Goal: Task Accomplishment & Management: Complete application form

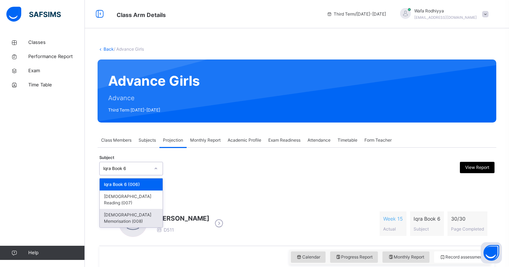
click at [146, 209] on div "[DEMOGRAPHIC_DATA] Memorisation (008)" at bounding box center [131, 218] width 63 height 18
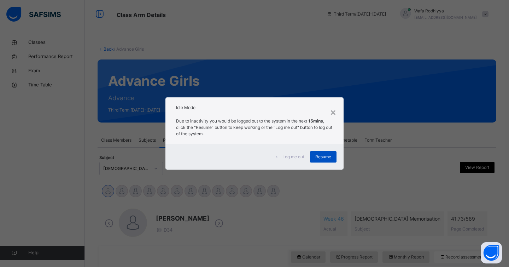
click at [332, 155] on div "Resume" at bounding box center [323, 156] width 27 height 11
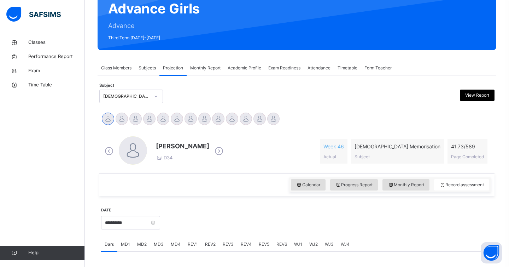
scroll to position [78, 0]
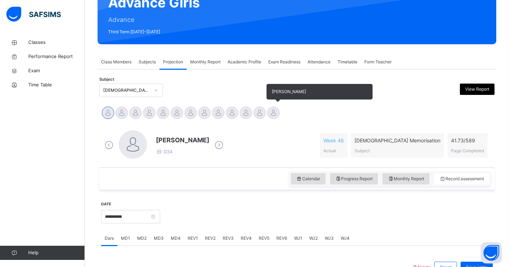
click at [270, 110] on div at bounding box center [273, 112] width 12 height 12
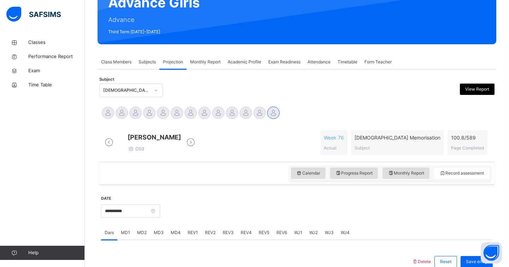
click at [238, 88] on div at bounding box center [247, 89] width 96 height 13
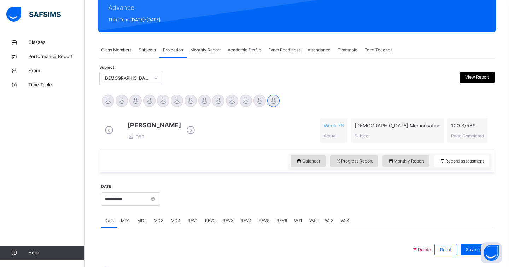
scroll to position [76, 0]
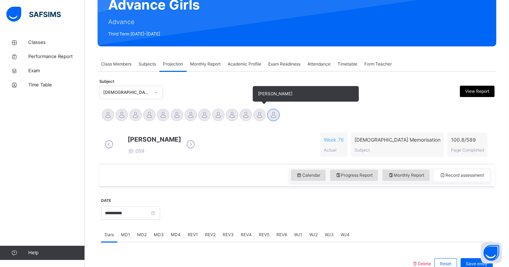
click at [255, 110] on div at bounding box center [260, 115] width 12 height 12
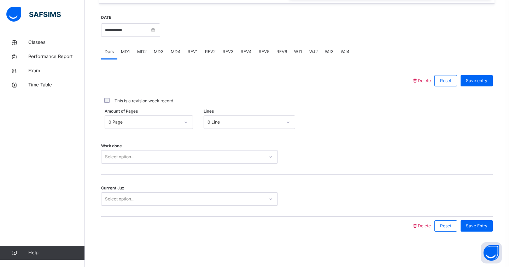
scroll to position [265, 0]
click at [173, 54] on span "MD4" at bounding box center [176, 51] width 10 height 6
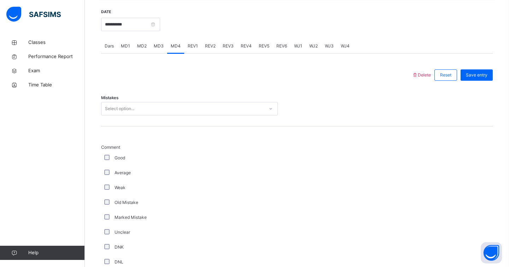
click at [133, 114] on div "Select option..." at bounding box center [119, 108] width 29 height 13
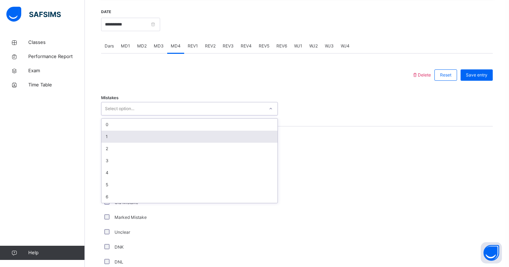
click at [114, 139] on div "1" at bounding box center [189, 136] width 176 height 12
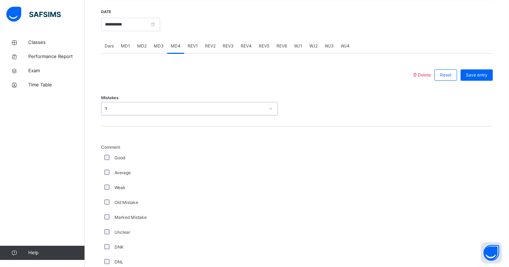
click at [108, 188] on div "Weak" at bounding box center [189, 187] width 177 height 15
click at [106, 204] on div "Old Mistake" at bounding box center [189, 202] width 177 height 15
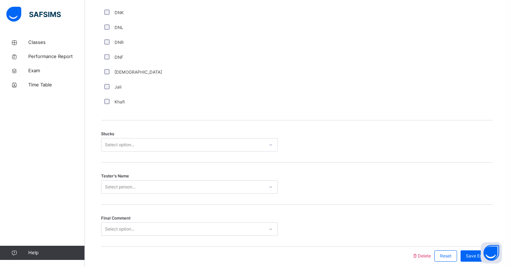
scroll to position [500, 0]
click at [124, 145] on div "Select option..." at bounding box center [119, 142] width 29 height 13
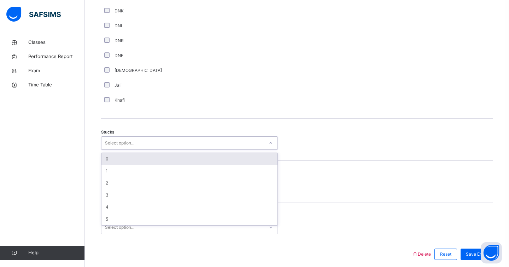
click at [104, 164] on div "0" at bounding box center [189, 159] width 176 height 12
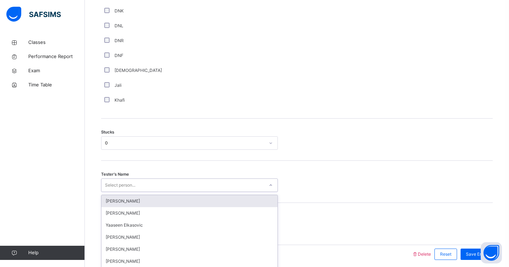
scroll to position [534, 0]
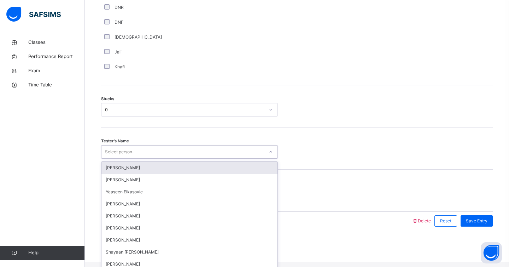
click at [110, 158] on div "option [PERSON_NAME] focused, 1 of 91. 91 results available. Use Up and Down to…" at bounding box center [189, 151] width 177 height 13
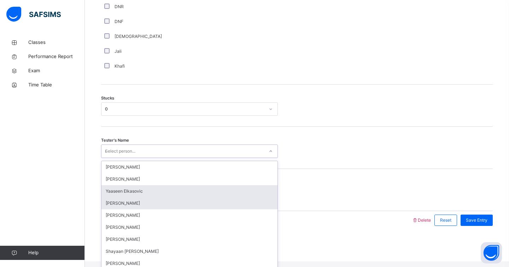
scroll to position [0, 0]
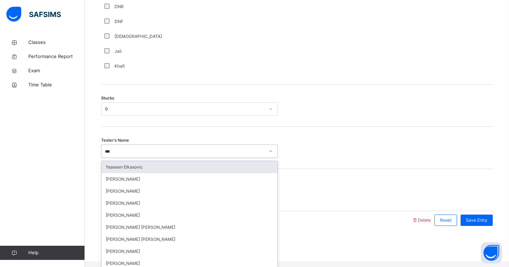
type input "****"
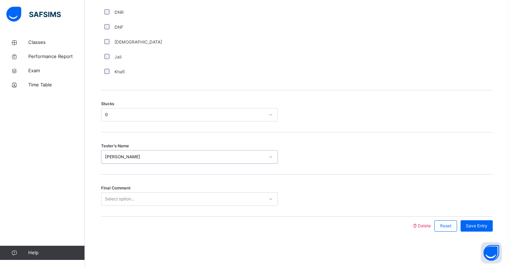
click at [130, 195] on div "Select option..." at bounding box center [119, 198] width 29 height 13
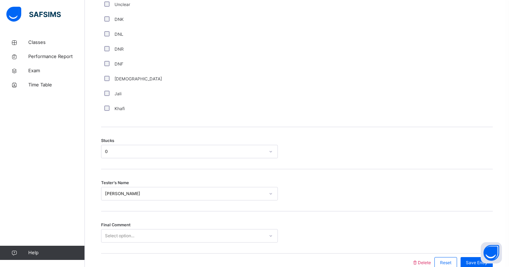
scroll to position [534, 0]
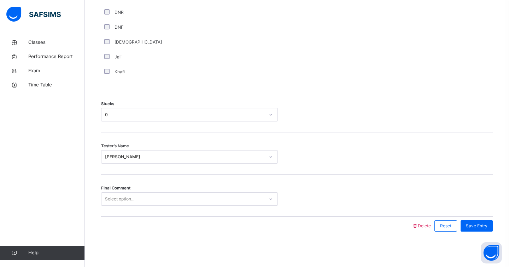
click at [116, 197] on div "Select option..." at bounding box center [119, 198] width 29 height 13
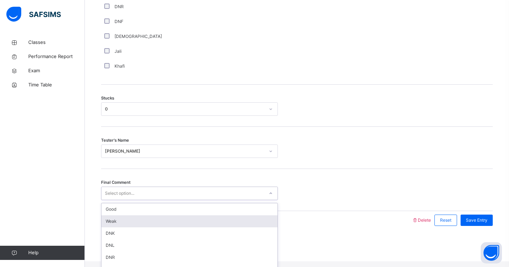
click at [103, 227] on div "Weak" at bounding box center [189, 221] width 176 height 12
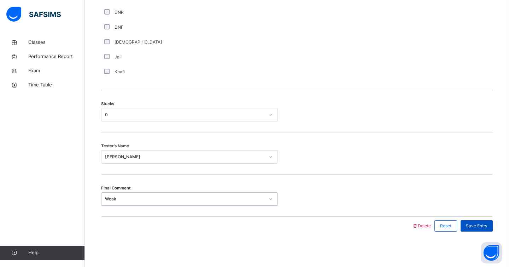
click at [466, 225] on span "Save Entry" at bounding box center [477, 225] width 22 height 6
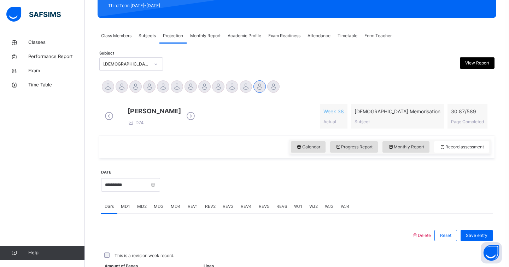
scroll to position [265, 0]
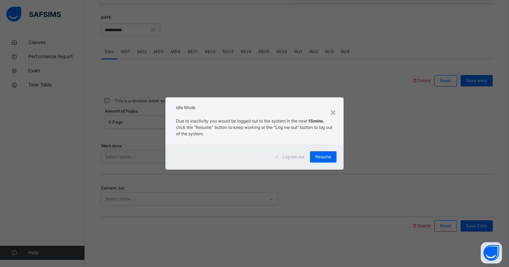
click at [316, 163] on div "Log me out Resume" at bounding box center [254, 156] width 178 height 25
click at [317, 157] on span "Resume" at bounding box center [323, 156] width 16 height 6
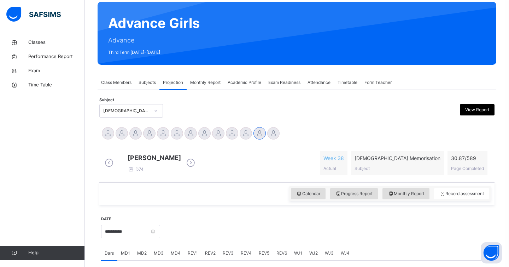
scroll to position [59, 0]
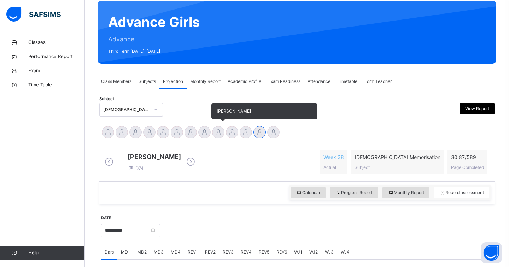
click at [214, 129] on div at bounding box center [218, 132] width 12 height 12
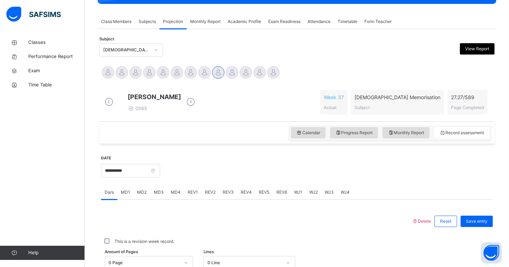
scroll to position [121, 0]
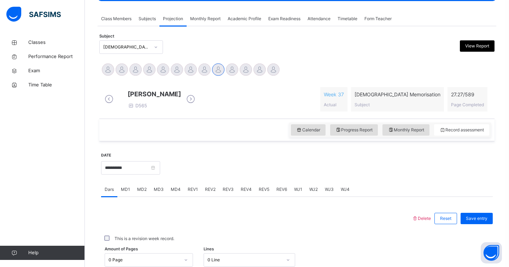
click at [199, 192] on div "REV1" at bounding box center [192, 189] width 17 height 14
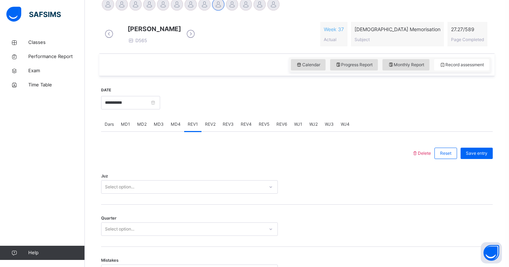
click at [168, 193] on div "Select option..." at bounding box center [189, 186] width 177 height 13
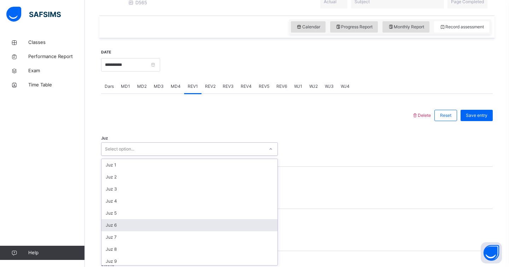
scroll to position [231, 0]
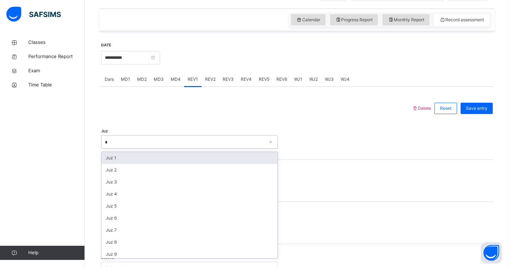
type input "**"
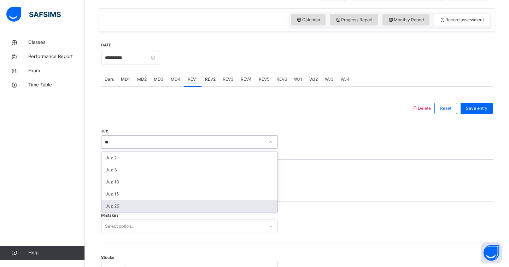
click at [123, 212] on div "Juz 26" at bounding box center [189, 206] width 176 height 12
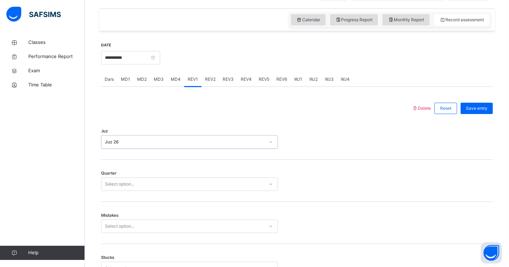
click at [114, 191] on div "Select option..." at bounding box center [119, 183] width 29 height 13
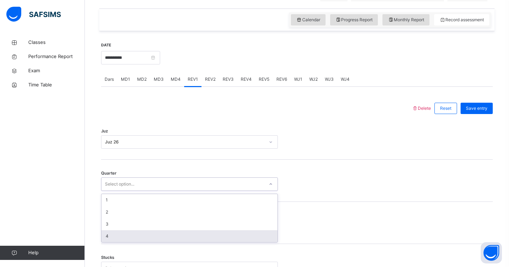
click at [117, 237] on div "4" at bounding box center [189, 236] width 176 height 12
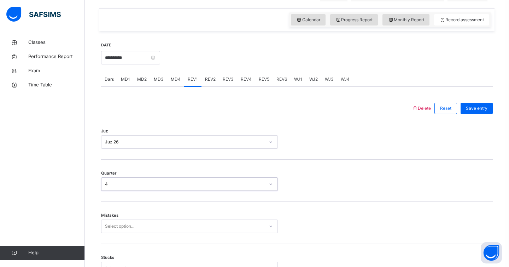
click at [114, 233] on div "Select option..." at bounding box center [189, 225] width 177 height 13
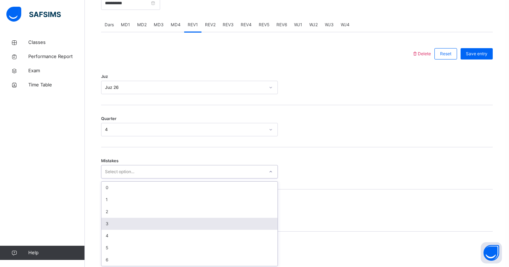
scroll to position [294, 0]
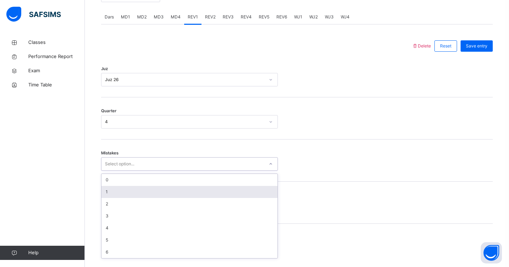
click at [110, 198] on div "1" at bounding box center [189, 192] width 176 height 12
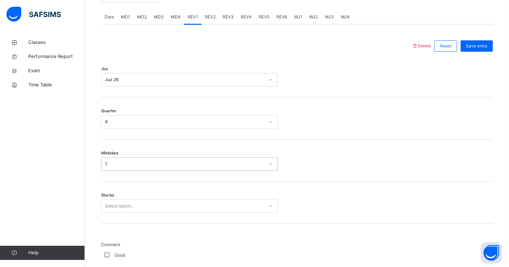
click at [118, 211] on div "Select option..." at bounding box center [189, 205] width 177 height 13
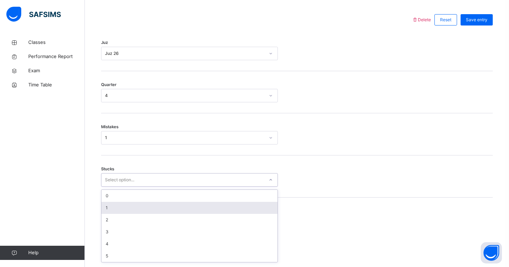
scroll to position [324, 0]
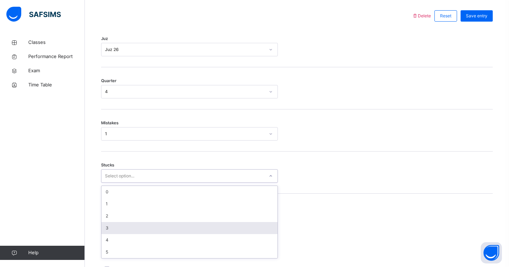
click at [115, 231] on div "3" at bounding box center [189, 228] width 176 height 12
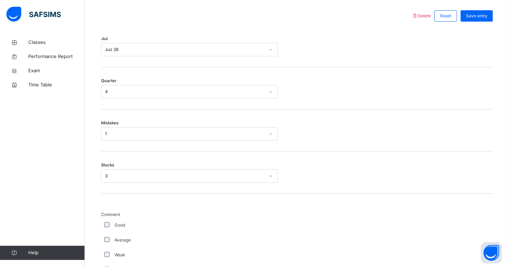
scroll to position [576, 0]
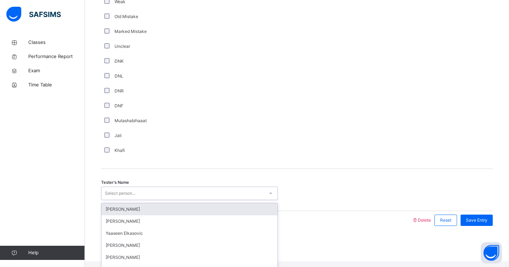
click at [117, 200] on div "Select person..." at bounding box center [120, 192] width 30 height 13
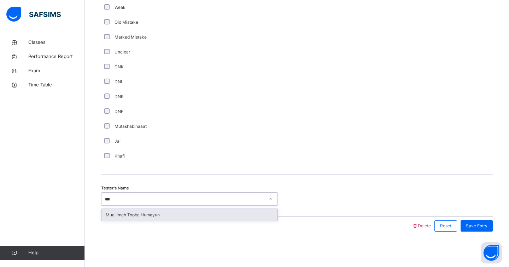
type input "****"
click at [145, 215] on div "Muallimah Tooba Humayun" at bounding box center [189, 215] width 176 height 12
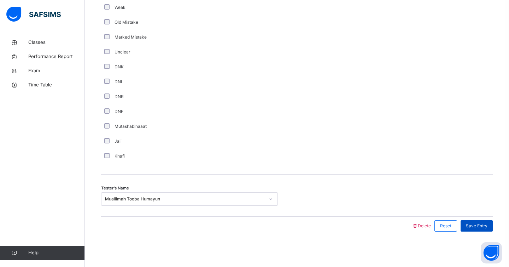
click at [482, 227] on span "Save Entry" at bounding box center [477, 225] width 22 height 6
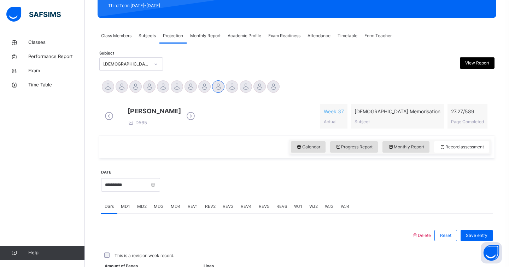
scroll to position [265, 0]
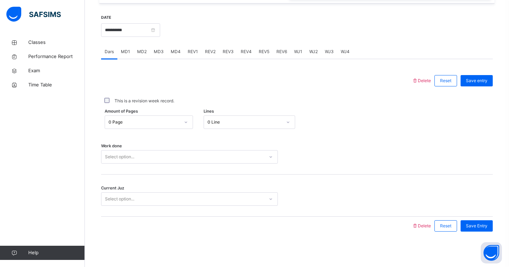
click at [321, 92] on div "This is a revision week record." at bounding box center [297, 101] width 392 height 22
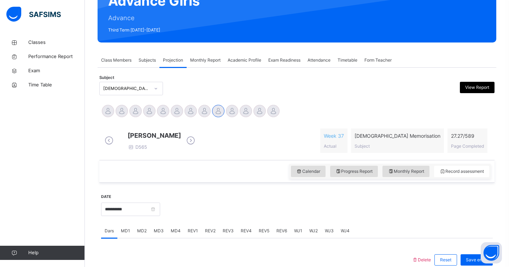
scroll to position [85, 0]
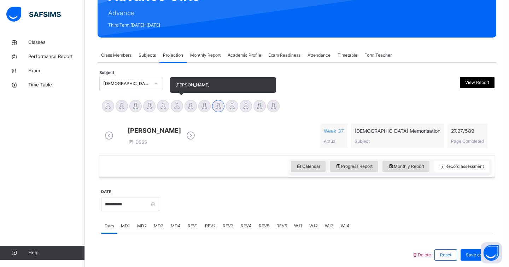
click at [179, 105] on div at bounding box center [177, 106] width 12 height 12
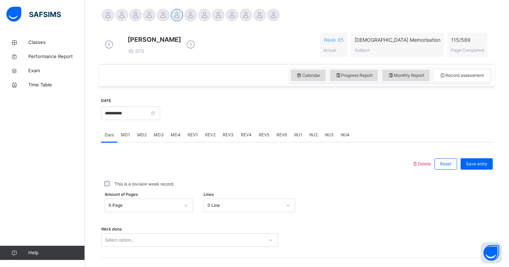
scroll to position [178, 0]
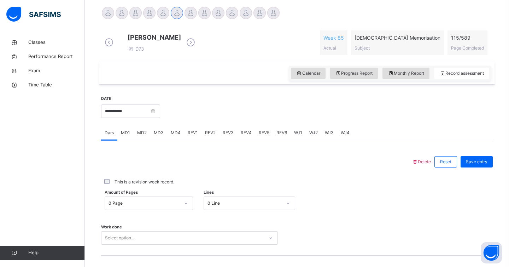
click at [176, 135] on span "MD4" at bounding box center [176, 132] width 10 height 6
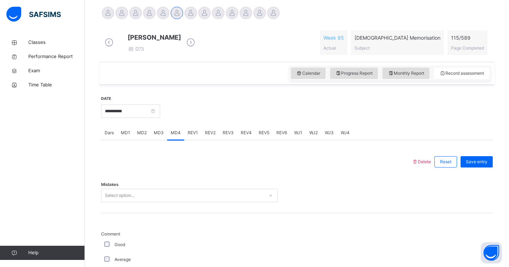
click at [139, 203] on div "Mistakes Select option..." at bounding box center [297, 192] width 392 height 42
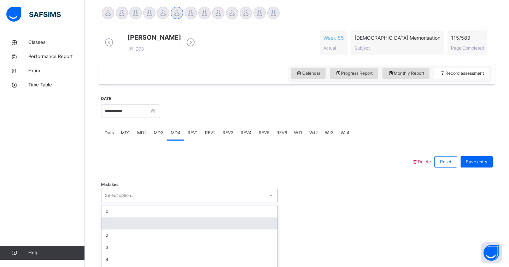
scroll to position [209, 0]
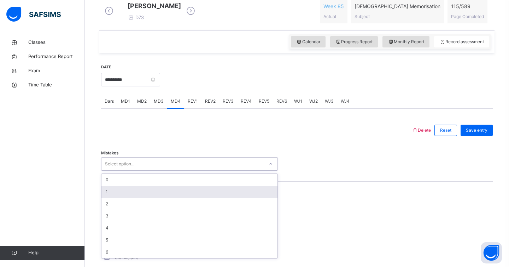
click at [135, 194] on div "1" at bounding box center [189, 192] width 176 height 12
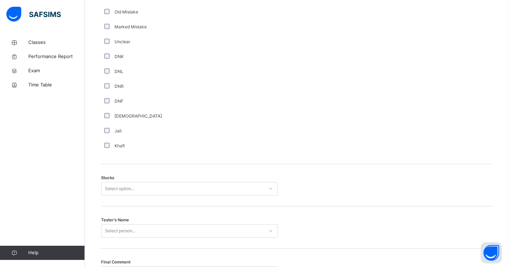
scroll to position [480, 0]
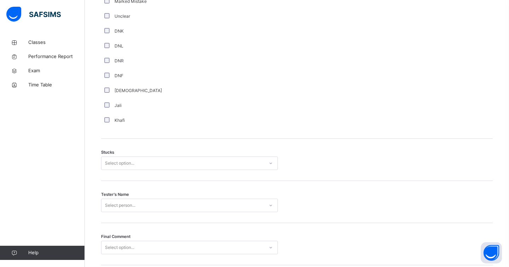
click at [114, 168] on div "Select option..." at bounding box center [119, 162] width 29 height 13
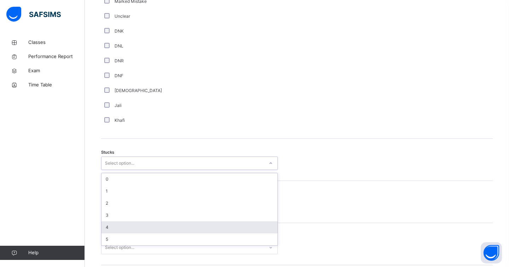
click at [114, 230] on div "4" at bounding box center [189, 227] width 176 height 12
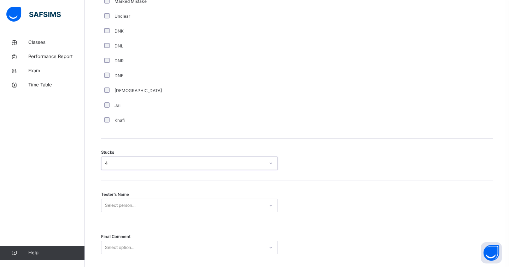
click at [120, 207] on div "Tester's Name Select person..." at bounding box center [297, 202] width 392 height 42
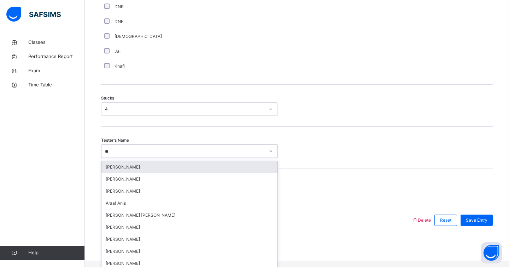
type input "***"
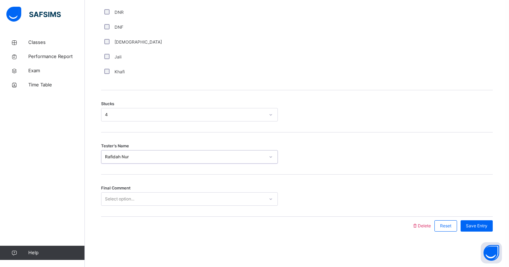
type input "*"
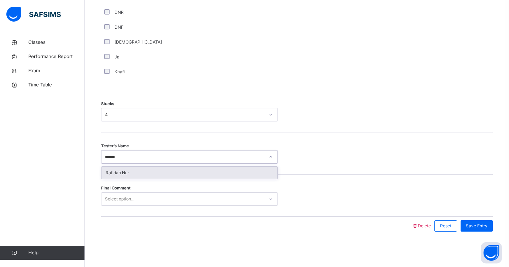
type input "*******"
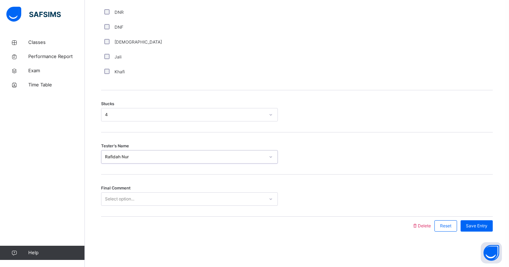
click at [178, 201] on div "Select option..." at bounding box center [182, 198] width 163 height 11
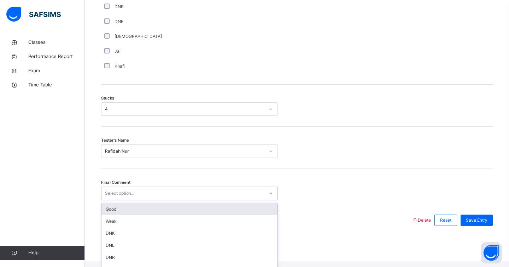
click at [165, 215] on div "Good" at bounding box center [189, 209] width 176 height 12
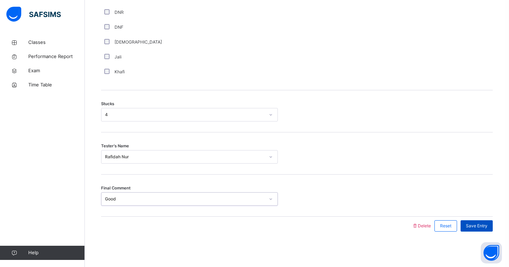
click at [483, 224] on span "Save Entry" at bounding box center [477, 225] width 22 height 6
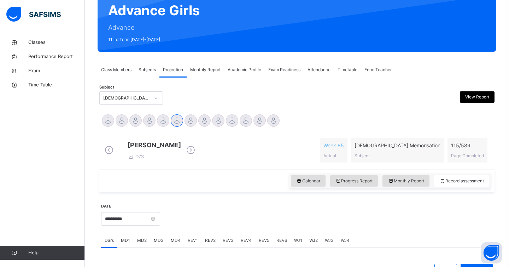
scroll to position [30, 0]
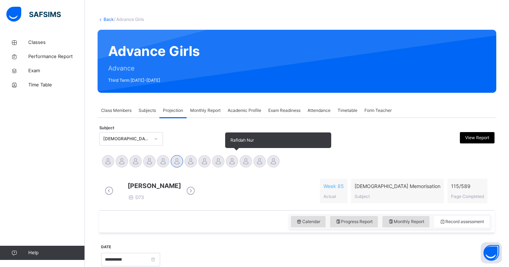
click at [234, 162] on div at bounding box center [232, 161] width 12 height 12
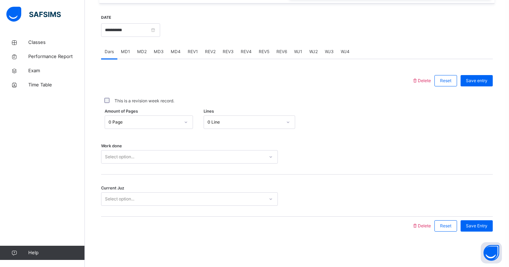
scroll to position [265, 0]
click at [141, 48] on div "MD2" at bounding box center [142, 52] width 17 height 14
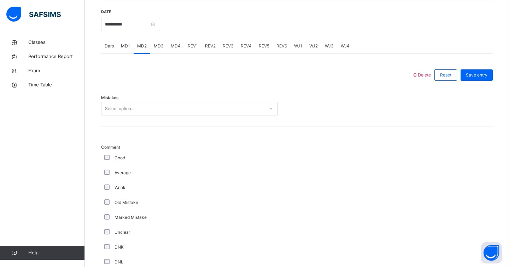
click at [127, 113] on div "Select option..." at bounding box center [119, 108] width 29 height 13
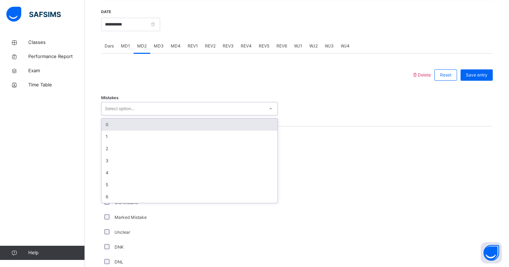
click at [119, 129] on div "0" at bounding box center [189, 124] width 176 height 12
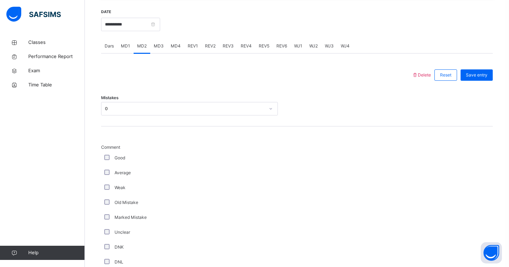
scroll to position [534, 0]
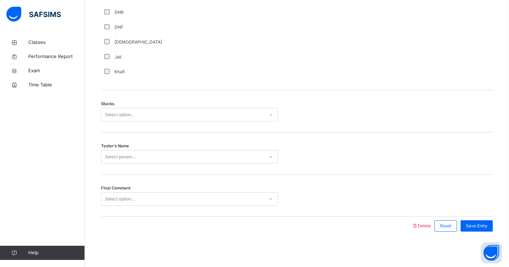
click at [128, 115] on div "Select option..." at bounding box center [119, 114] width 29 height 13
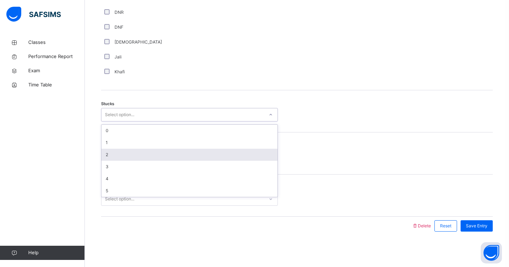
click at [120, 152] on div "2" at bounding box center [189, 155] width 176 height 12
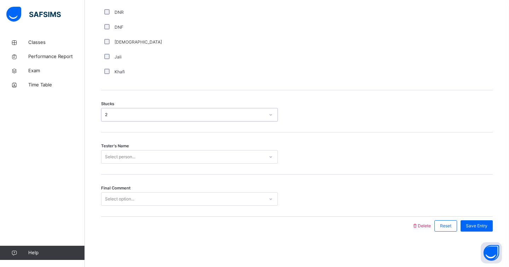
click at [118, 160] on div "Select person..." at bounding box center [120, 156] width 30 height 13
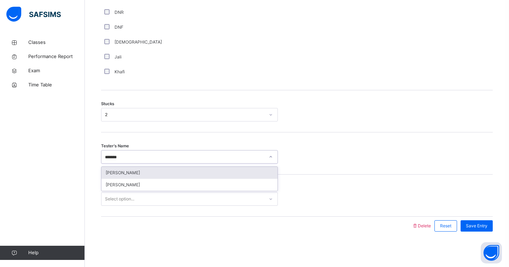
type input "********"
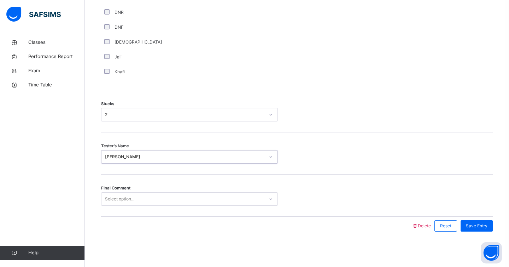
click at [133, 155] on div "[PERSON_NAME]" at bounding box center [185, 156] width 160 height 6
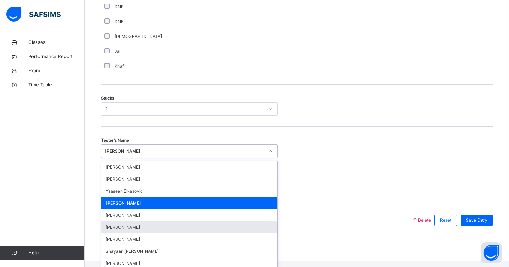
click at [128, 232] on div "[PERSON_NAME]" at bounding box center [189, 227] width 176 height 12
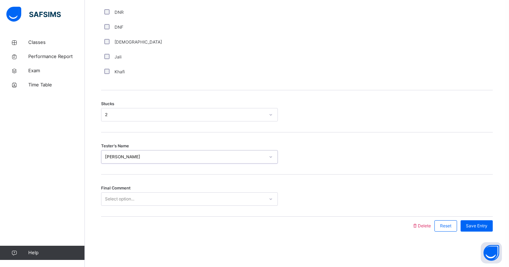
click at [133, 201] on div "Select option..." at bounding box center [119, 198] width 29 height 13
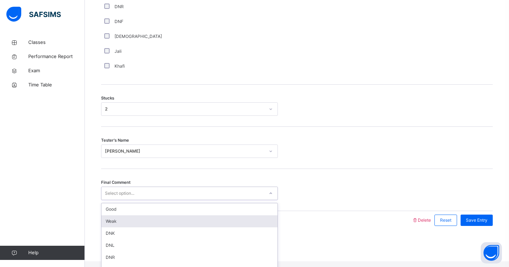
click at [124, 221] on div "Weak" at bounding box center [189, 221] width 176 height 12
click at [124, 221] on div at bounding box center [257, 220] width 304 height 18
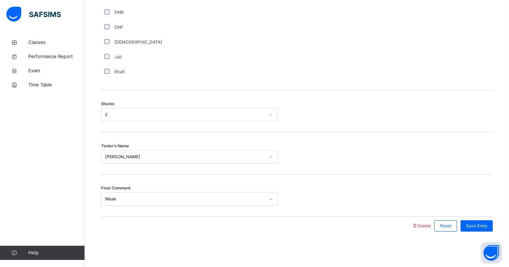
click at [134, 200] on div "Weak" at bounding box center [185, 199] width 160 height 6
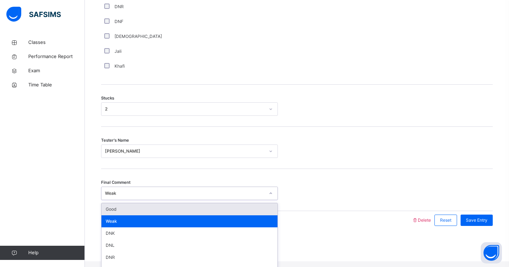
click at [128, 215] on div "Good" at bounding box center [189, 209] width 176 height 12
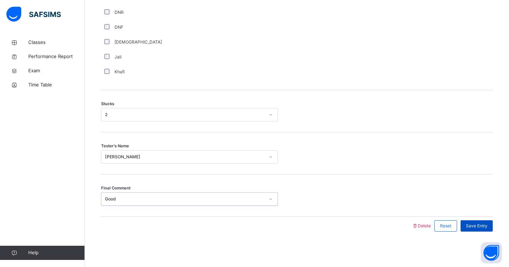
click at [486, 228] on span "Save Entry" at bounding box center [477, 225] width 22 height 6
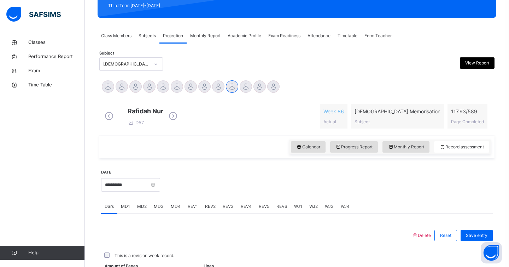
scroll to position [265, 0]
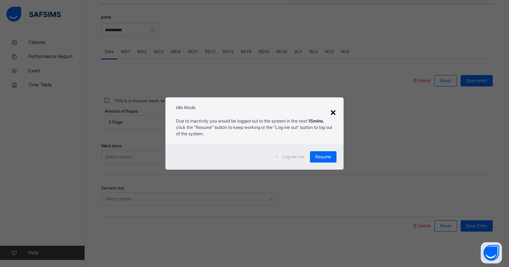
click at [335, 114] on div "×" at bounding box center [333, 111] width 7 height 15
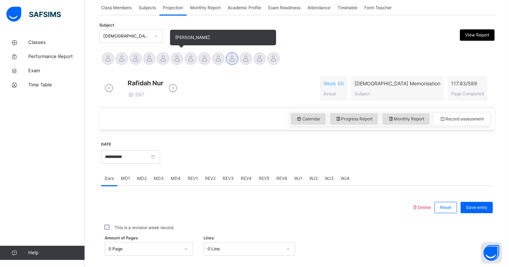
scroll to position [121, 0]
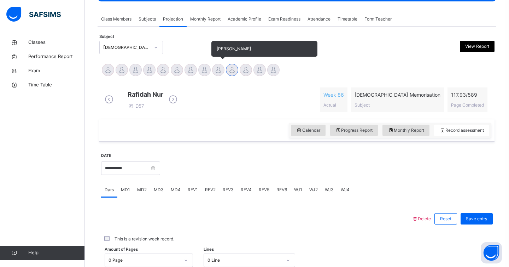
click at [218, 71] on div at bounding box center [218, 70] width 12 height 12
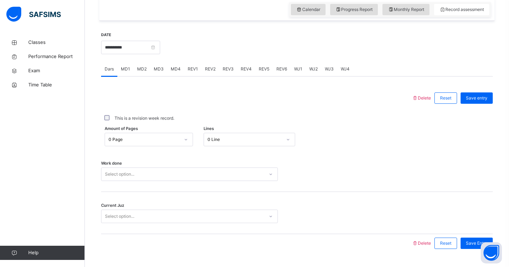
scroll to position [265, 0]
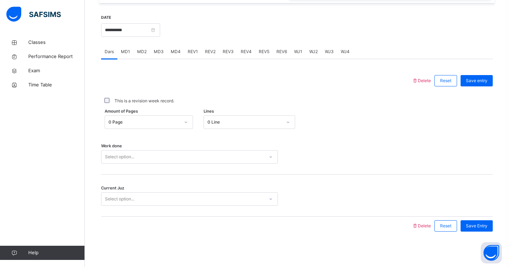
click at [312, 46] on div "WJ2" at bounding box center [314, 52] width 16 height 14
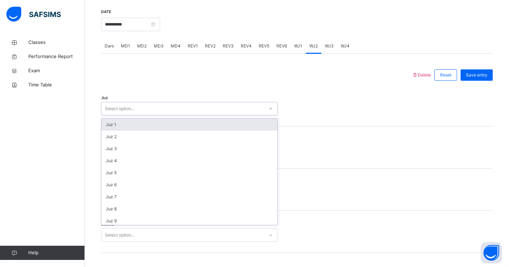
click at [180, 114] on div "Select option..." at bounding box center [182, 108] width 163 height 11
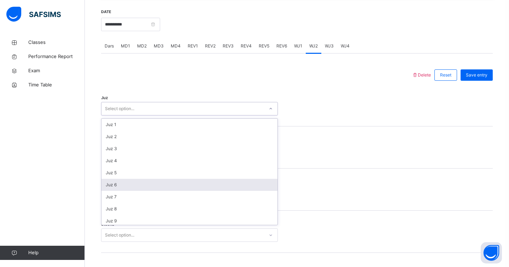
scroll to position [255, 0]
click at [117, 188] on div "Juz 27" at bounding box center [189, 182] width 176 height 12
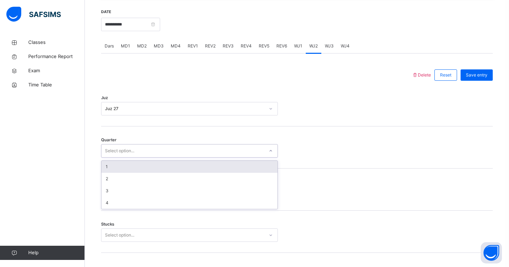
click at [118, 157] on div "Select option..." at bounding box center [119, 150] width 29 height 13
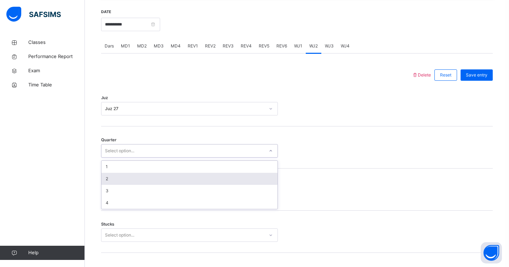
click at [118, 185] on div "2" at bounding box center [189, 179] width 176 height 12
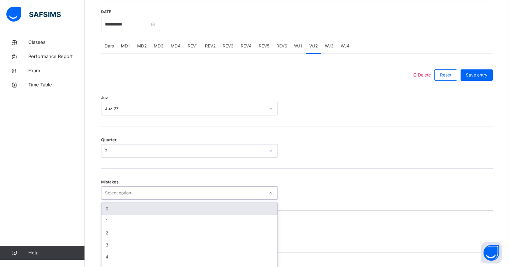
scroll to position [294, 0]
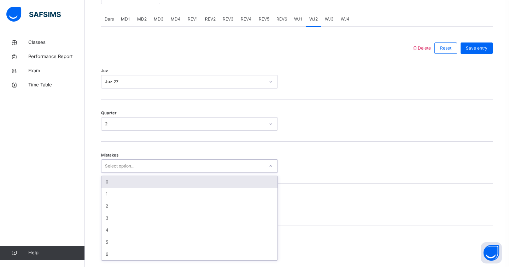
click at [118, 173] on div "option 0 focused, 1 of 7. 7 results available. Use Up and Down to choose option…" at bounding box center [189, 165] width 177 height 13
click at [116, 186] on div "0" at bounding box center [189, 180] width 176 height 12
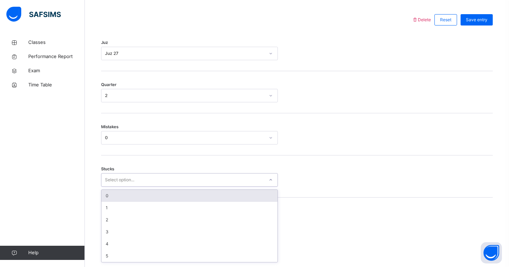
click at [116, 186] on div "option 0 focused, 1 of 6. 6 results available. Use Up and Down to choose option…" at bounding box center [189, 179] width 177 height 13
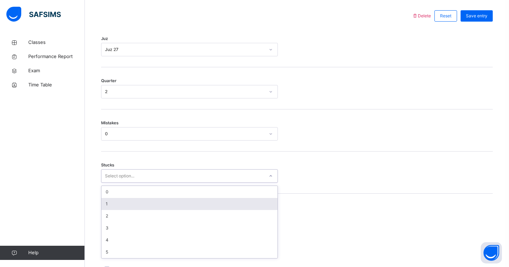
click at [115, 207] on div "1" at bounding box center [189, 204] width 176 height 12
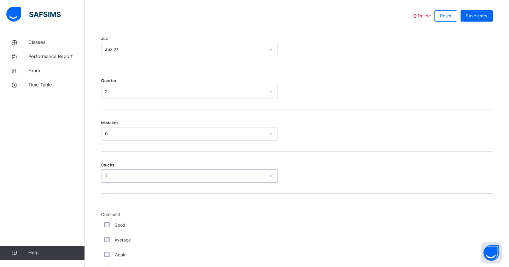
click at [110, 232] on div "Good" at bounding box center [189, 224] width 177 height 15
click at [109, 228] on div "Good" at bounding box center [189, 225] width 173 height 6
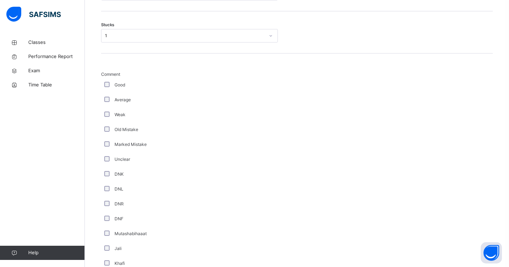
scroll to position [576, 0]
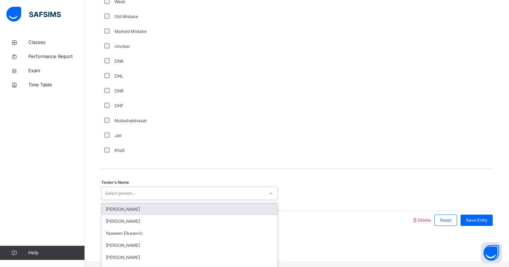
click at [135, 194] on div "Select person..." at bounding box center [120, 192] width 30 height 13
type input "***"
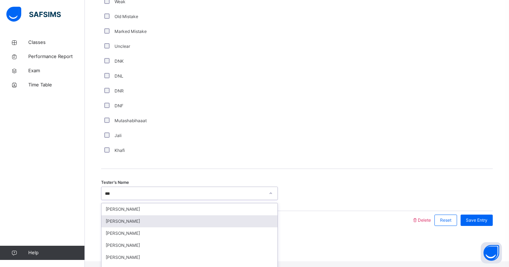
click at [128, 227] on div "[PERSON_NAME]" at bounding box center [189, 221] width 176 height 12
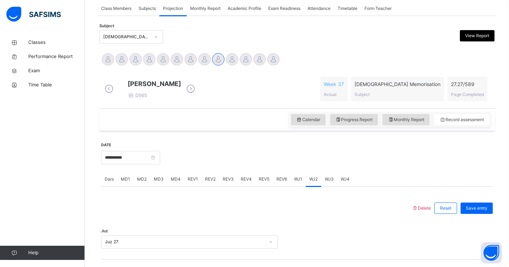
scroll to position [134, 0]
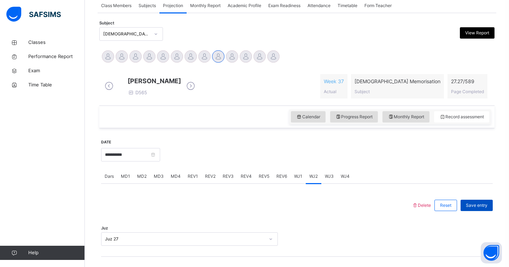
click at [475, 208] on span "Save entry" at bounding box center [477, 205] width 22 height 6
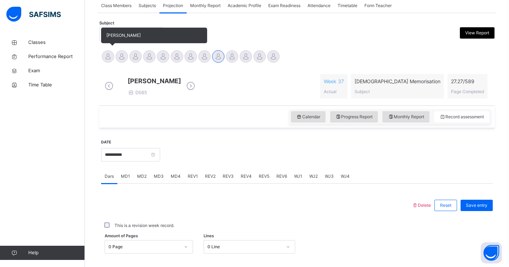
click at [110, 55] on div at bounding box center [108, 56] width 12 height 12
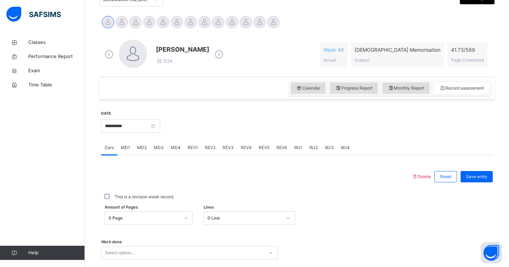
scroll to position [173, 0]
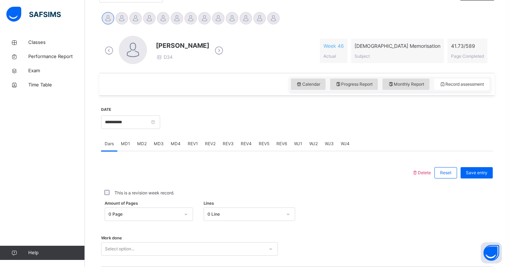
click at [195, 146] on span "REV1" at bounding box center [193, 143] width 10 height 6
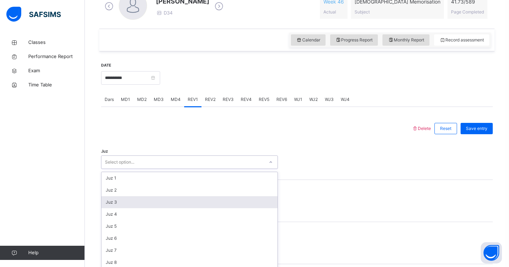
click at [175, 169] on div "option Juz 3 focused, 3 of 30. 30 results available. Use Up and Down to choose …" at bounding box center [189, 161] width 177 height 13
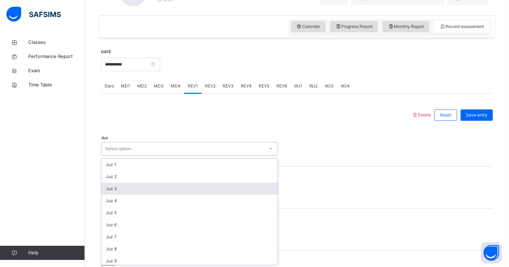
scroll to position [231, 0]
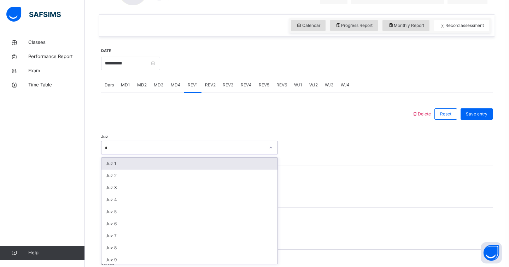
type input "**"
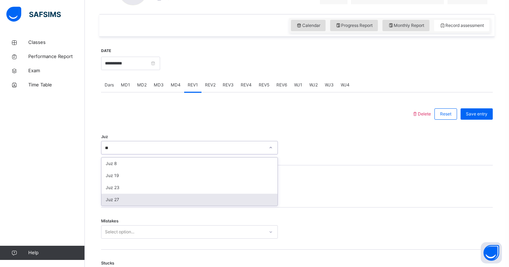
click at [133, 201] on div "Juz 27" at bounding box center [189, 199] width 176 height 12
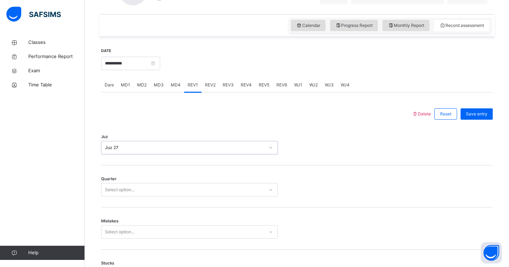
click at [123, 189] on div "Select option..." at bounding box center [119, 189] width 29 height 13
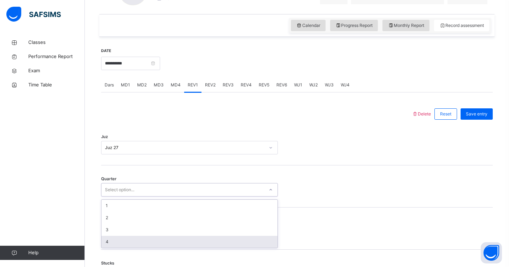
click at [122, 245] on div "4" at bounding box center [189, 242] width 176 height 12
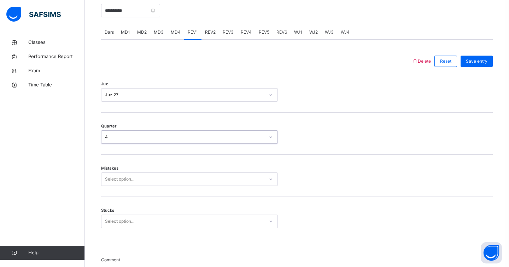
click at [115, 186] on div "Select option..." at bounding box center [189, 178] width 177 height 13
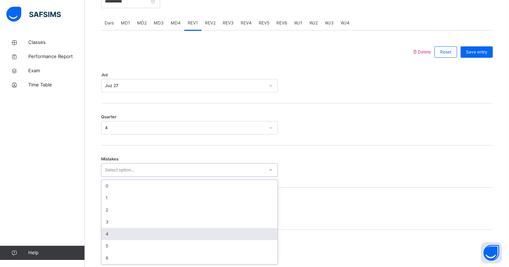
scroll to position [294, 0]
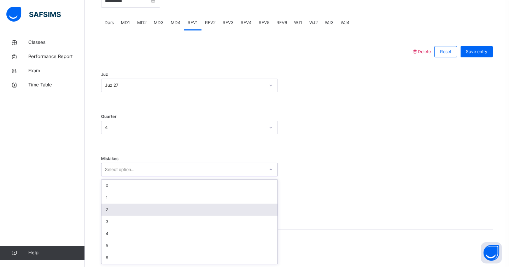
click at [116, 208] on div "2" at bounding box center [189, 209] width 176 height 12
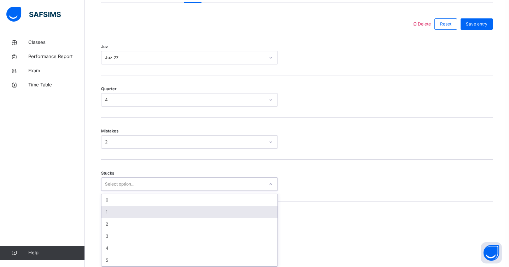
click at [115, 191] on div "option 1 focused, 2 of 6. 6 results available. Use Up and Down to choose option…" at bounding box center [189, 183] width 177 height 13
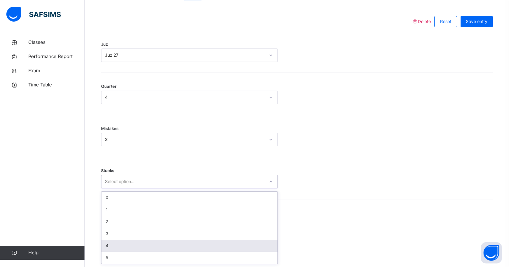
click at [111, 241] on div "4" at bounding box center [189, 245] width 176 height 12
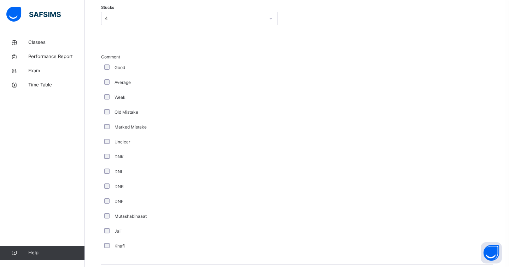
scroll to position [576, 0]
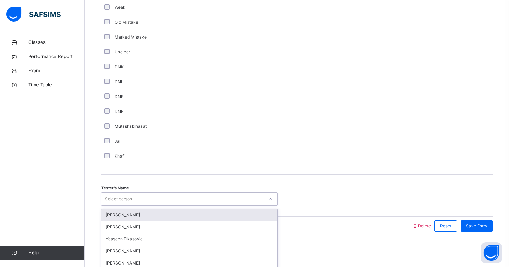
click at [155, 195] on div "Select person..." at bounding box center [182, 198] width 163 height 11
type input "****"
click at [182, 219] on div "Muallimah Tooba Humayun" at bounding box center [189, 215] width 176 height 12
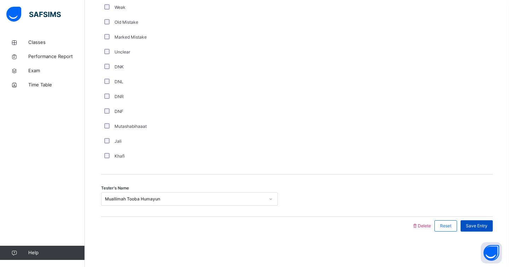
click at [474, 231] on div "Save Entry" at bounding box center [477, 225] width 32 height 11
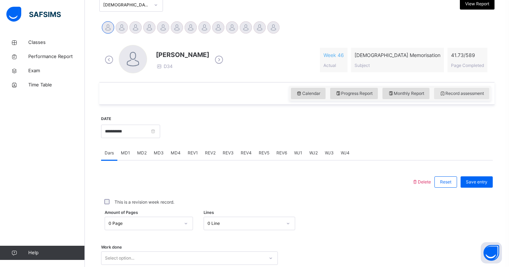
scroll to position [151, 0]
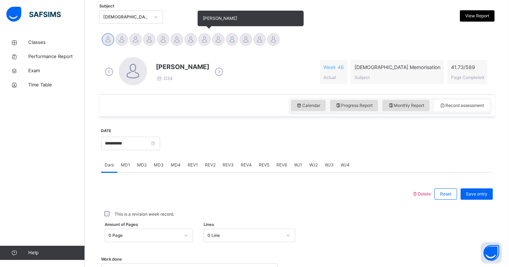
click at [202, 36] on div at bounding box center [204, 39] width 12 height 12
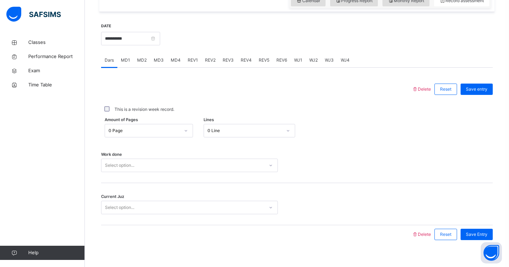
scroll to position [265, 0]
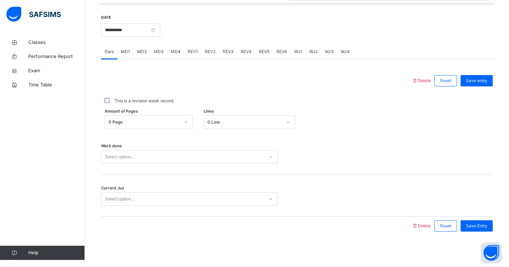
click at [191, 53] on span "REV1" at bounding box center [193, 51] width 10 height 6
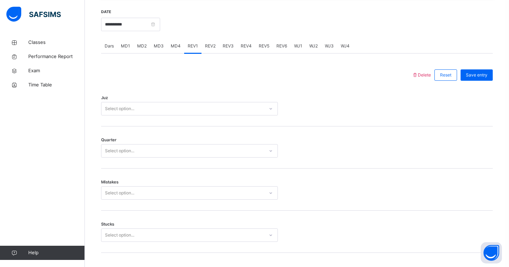
click at [207, 49] on span "REV2" at bounding box center [210, 46] width 11 height 6
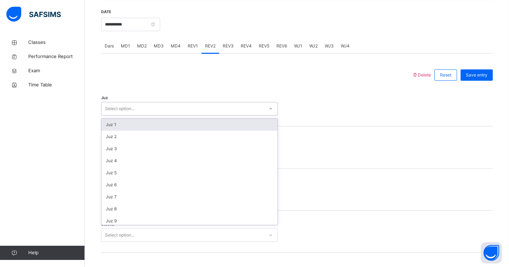
click at [217, 114] on div "Select option..." at bounding box center [182, 108] width 163 height 11
type input "**"
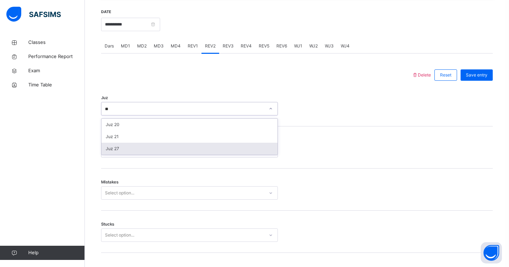
click at [203, 155] on div "Juz 27" at bounding box center [189, 149] width 176 height 12
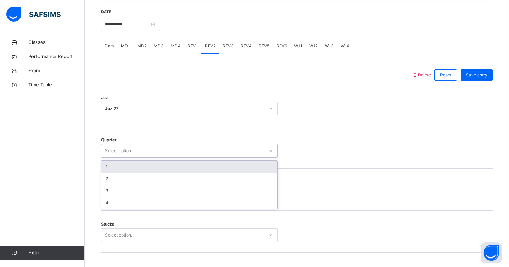
click at [204, 156] on div "Select option..." at bounding box center [182, 150] width 163 height 11
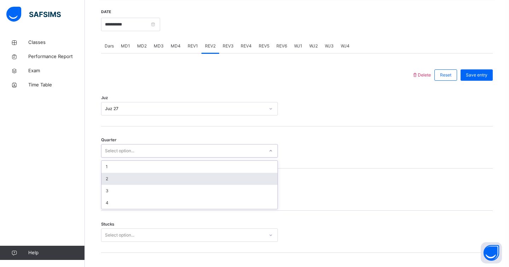
click at [192, 185] on div "2" at bounding box center [189, 179] width 176 height 12
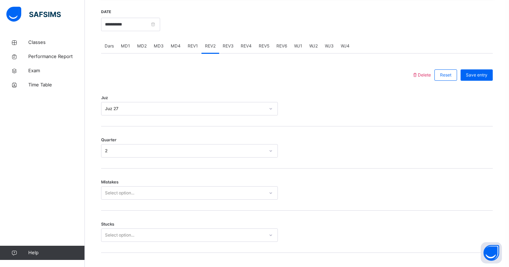
click at [191, 205] on div "Mistakes Select option..." at bounding box center [297, 189] width 392 height 42
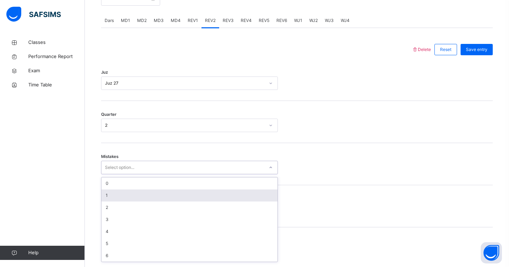
scroll to position [294, 0]
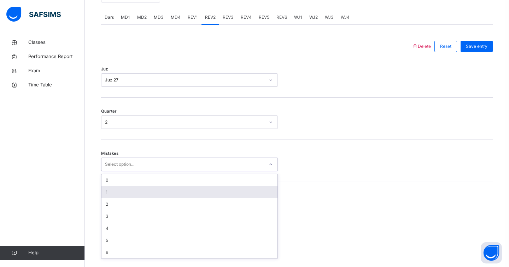
click at [190, 171] on div "option 1 focused, 2 of 7. 7 results available. Use Up and Down to choose option…" at bounding box center [189, 163] width 177 height 13
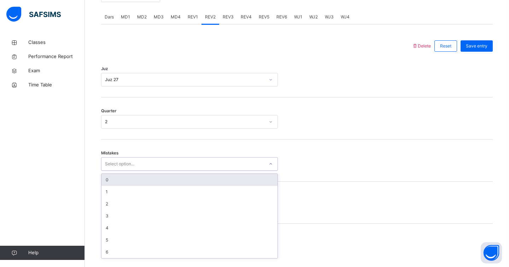
click at [190, 186] on div "0" at bounding box center [189, 180] width 176 height 12
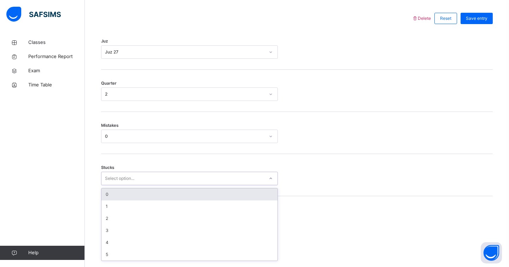
click at [198, 185] on div "option 0 focused, 1 of 6. 6 results available. Use Up and Down to choose option…" at bounding box center [189, 178] width 177 height 13
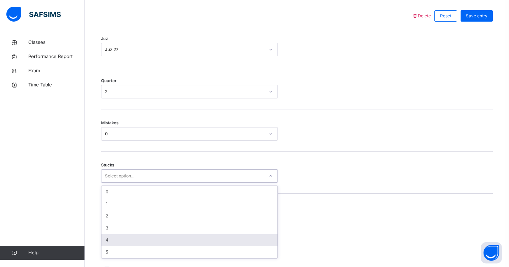
click at [196, 243] on div "4" at bounding box center [189, 240] width 176 height 12
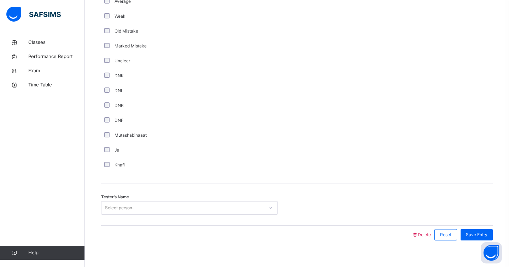
scroll to position [576, 0]
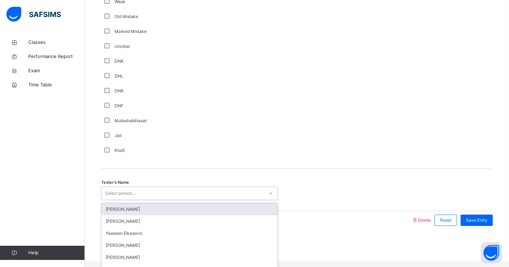
click at [143, 193] on div "Select person..." at bounding box center [182, 193] width 163 height 11
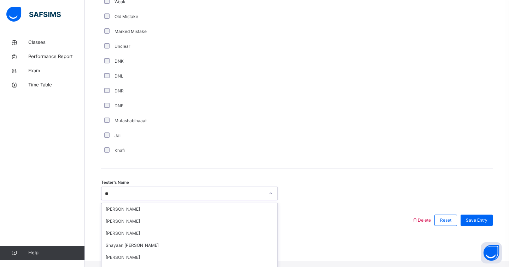
type input "*"
type input "***"
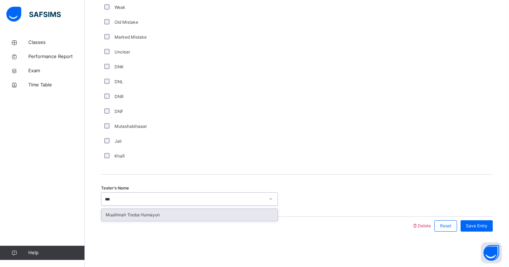
click at [142, 214] on div "Muallimah Tooba Humayun" at bounding box center [189, 215] width 176 height 12
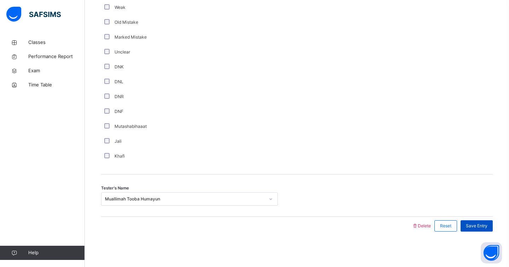
click at [489, 227] on div "Save Entry" at bounding box center [477, 225] width 32 height 11
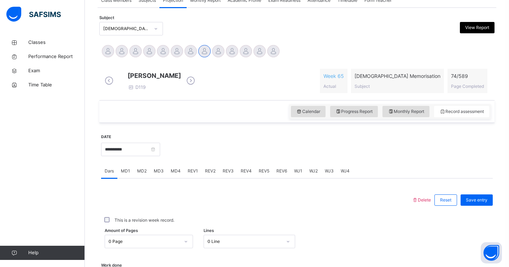
scroll to position [138, 0]
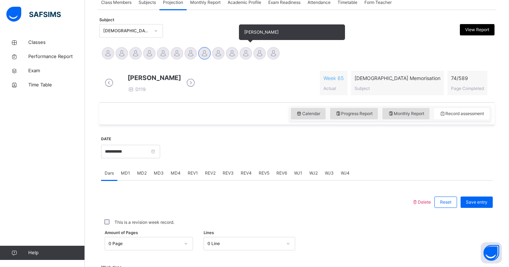
click at [241, 53] on div at bounding box center [246, 53] width 12 height 12
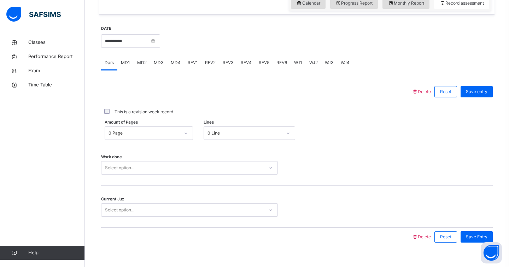
scroll to position [265, 0]
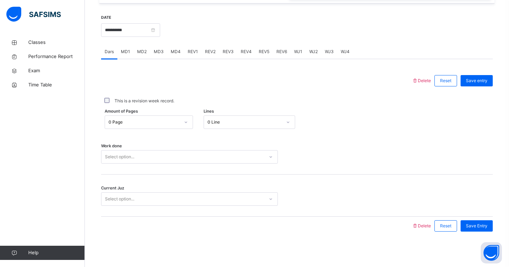
click at [196, 57] on div "REV1" at bounding box center [192, 52] width 17 height 14
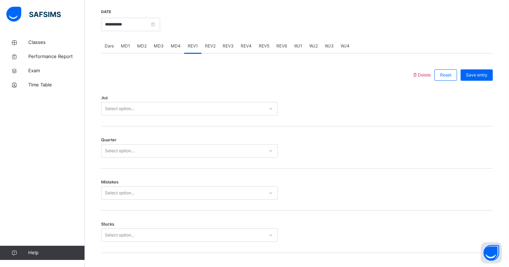
click at [153, 111] on div "Select option..." at bounding box center [182, 108] width 163 height 11
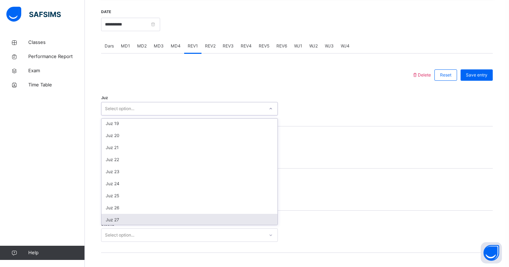
scroll to position [255, 0]
click at [121, 222] on div "Juz 30" at bounding box center [189, 219] width 176 height 12
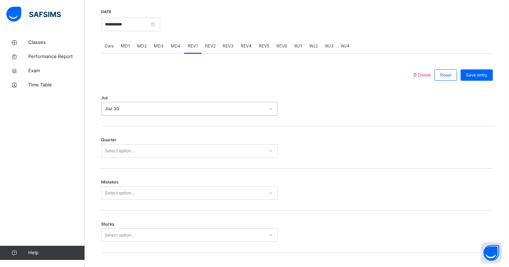
click at [133, 165] on div "Quarter Select option..." at bounding box center [297, 147] width 392 height 42
click at [144, 124] on div "Juz Juz 30" at bounding box center [297, 105] width 392 height 42
click at [140, 112] on div "Juz 30" at bounding box center [185, 108] width 160 height 6
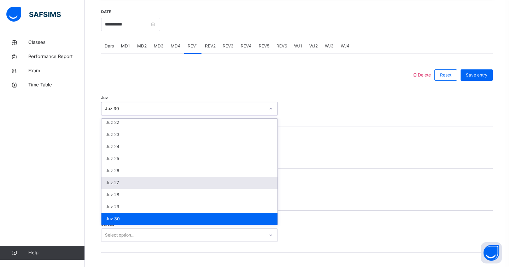
click at [120, 187] on div "Juz 27" at bounding box center [189, 182] width 176 height 12
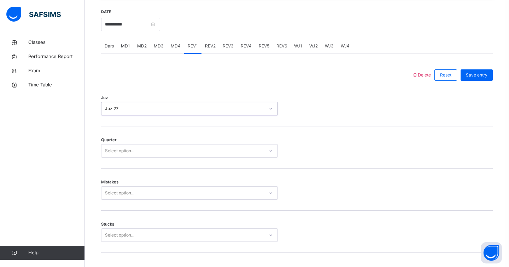
click at [125, 157] on div "Select option..." at bounding box center [189, 150] width 177 height 13
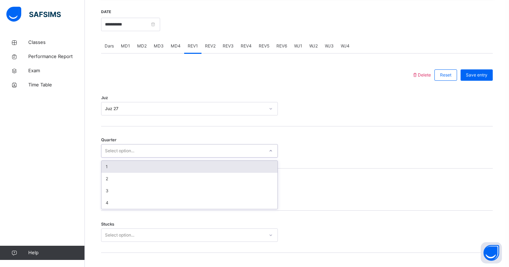
click at [114, 172] on div "1" at bounding box center [189, 167] width 176 height 12
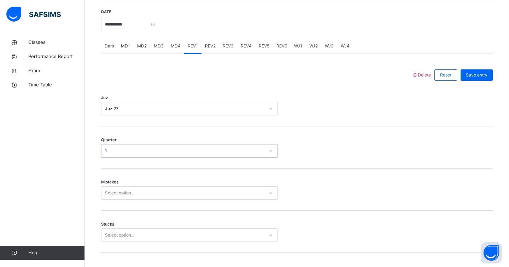
click at [110, 199] on div "Select option..." at bounding box center [189, 192] width 177 height 13
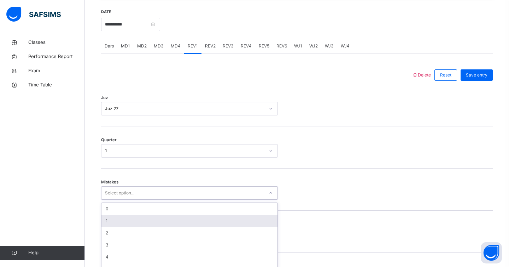
scroll to position [294, 0]
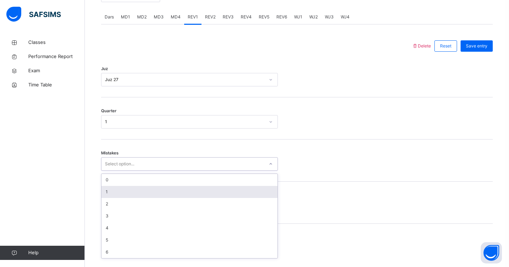
click at [112, 195] on div "1" at bounding box center [189, 192] width 176 height 12
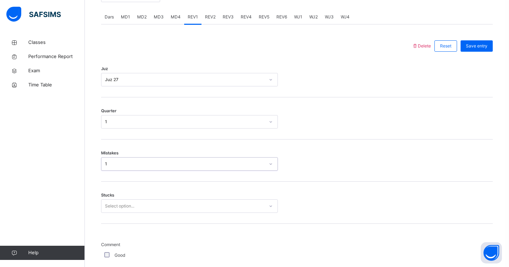
click at [112, 213] on div "Stucks Select option..." at bounding box center [297, 202] width 392 height 42
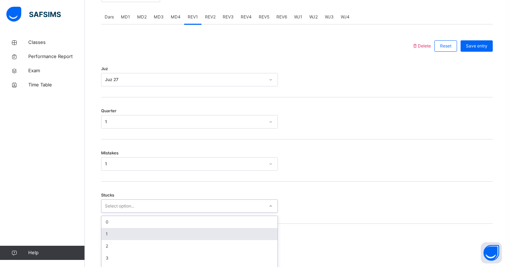
scroll to position [324, 0]
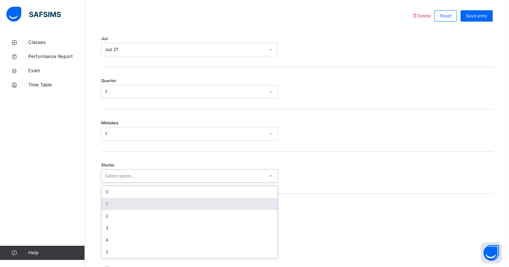
click at [112, 210] on div "1" at bounding box center [189, 204] width 176 height 12
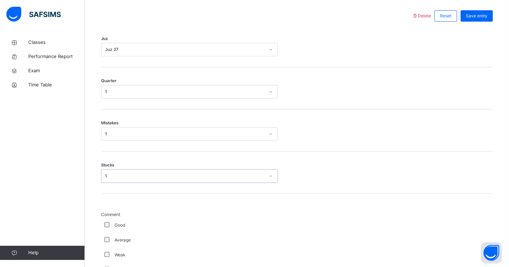
click at [122, 179] on div "1" at bounding box center [185, 176] width 160 height 6
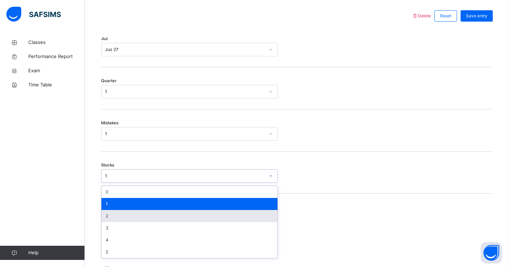
click at [120, 219] on div "2" at bounding box center [189, 216] width 176 height 12
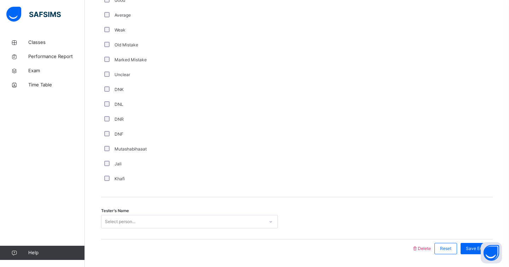
scroll to position [576, 0]
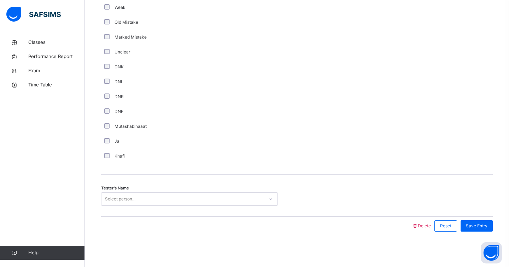
click at [122, 204] on div "Select person..." at bounding box center [189, 198] width 177 height 13
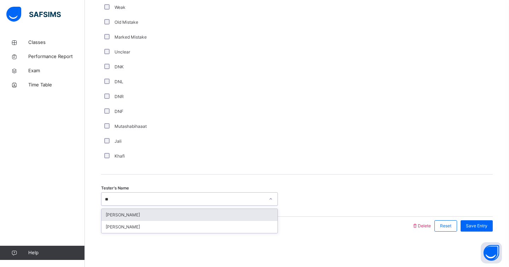
type input "*"
type input "*****"
click at [144, 219] on div "[PERSON_NAME]" at bounding box center [189, 215] width 176 height 12
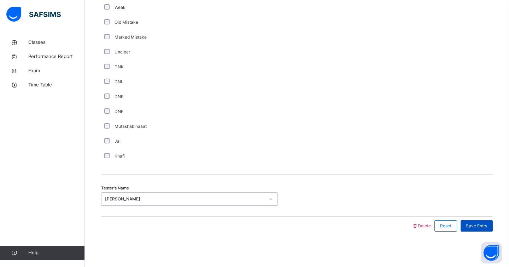
click at [476, 230] on div "Save Entry" at bounding box center [477, 225] width 32 height 11
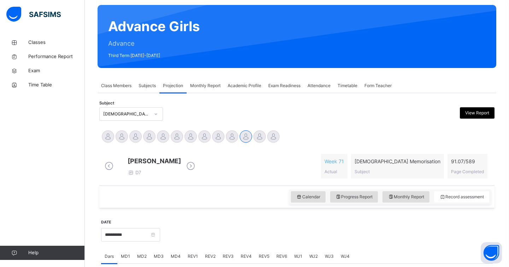
scroll to position [0, 0]
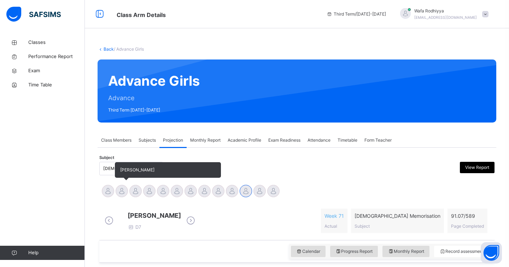
click at [121, 187] on div at bounding box center [122, 191] width 12 height 12
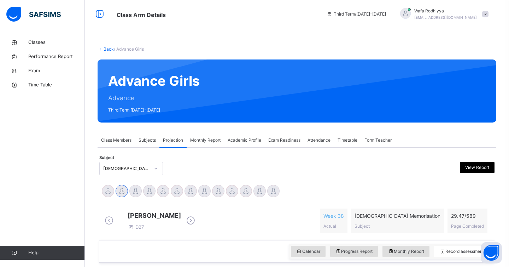
click at [161, 139] on div "Projection" at bounding box center [172, 140] width 27 height 14
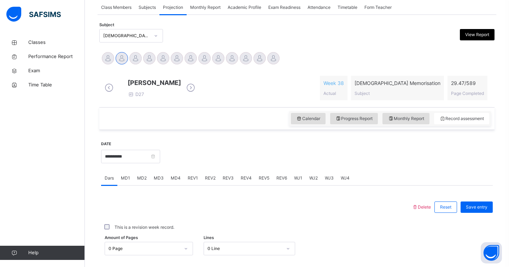
scroll to position [139, 0]
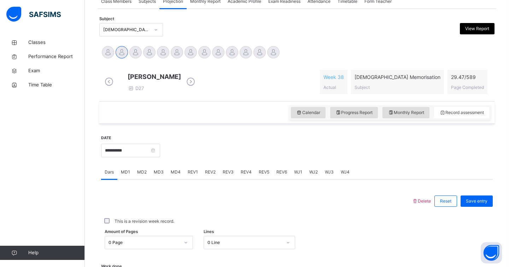
click at [172, 174] on span "MD4" at bounding box center [176, 172] width 10 height 6
click at [198, 178] on div "REV1" at bounding box center [192, 172] width 17 height 14
click at [206, 175] on span "REV2" at bounding box center [210, 172] width 11 height 6
click at [197, 179] on div "REV1" at bounding box center [192, 172] width 17 height 14
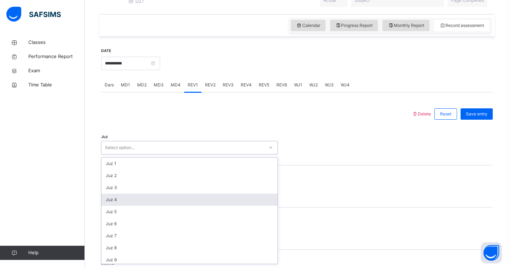
click at [180, 154] on div "option Juz 4 focused, 4 of 30. 30 results available. Use Up and Down to choose …" at bounding box center [189, 147] width 177 height 13
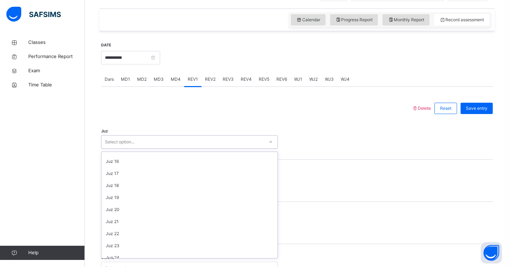
scroll to position [255, 0]
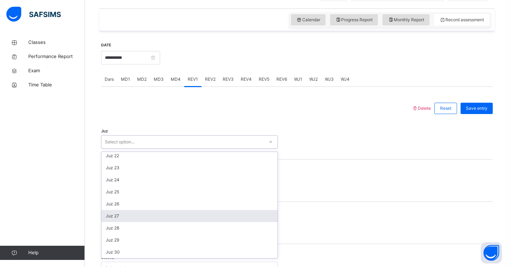
click at [168, 222] on div "Juz 27" at bounding box center [189, 216] width 176 height 12
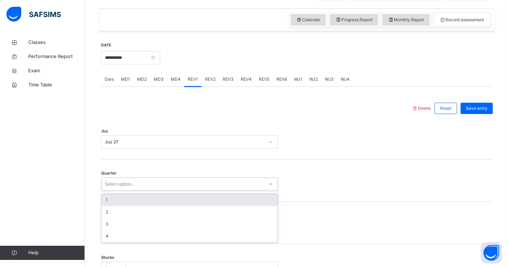
click at [203, 186] on div "Select option..." at bounding box center [182, 184] width 163 height 11
click at [200, 203] on div "1" at bounding box center [189, 200] width 176 height 12
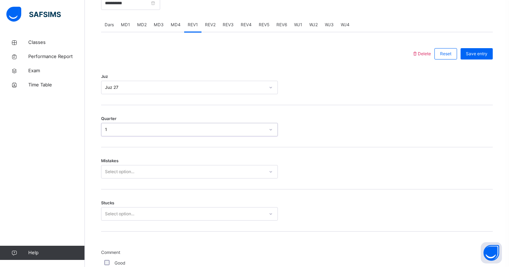
click at [193, 178] on div "Select option..." at bounding box center [189, 171] width 177 height 13
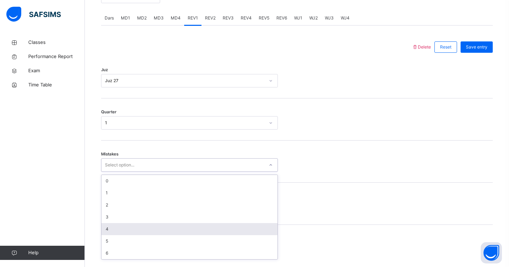
scroll to position [294, 0]
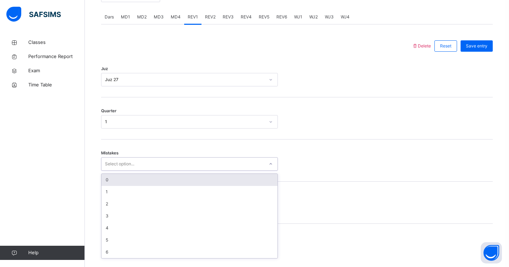
click at [202, 184] on div "0" at bounding box center [189, 180] width 176 height 12
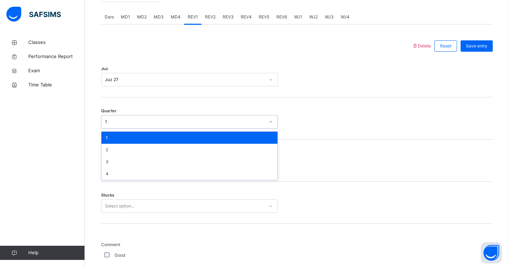
click at [244, 123] on div "1" at bounding box center [182, 121] width 163 height 11
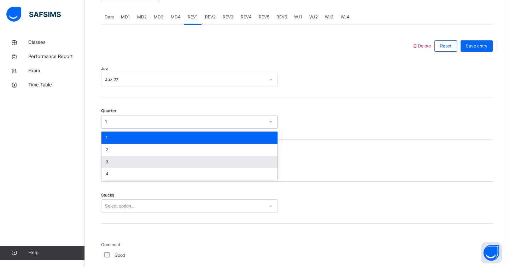
click at [234, 164] on div "3" at bounding box center [189, 162] width 176 height 12
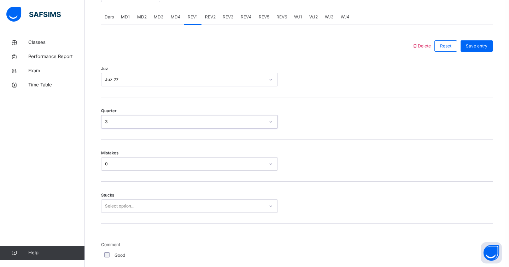
click at [215, 137] on div "Quarter option 3, selected. 0 results available. Select is focused ,type to ref…" at bounding box center [297, 118] width 392 height 42
click at [232, 125] on div "3" at bounding box center [185, 121] width 160 height 6
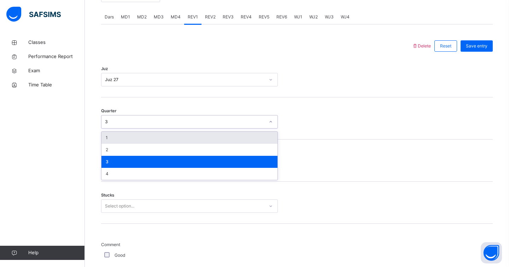
click at [231, 143] on div "1" at bounding box center [189, 138] width 176 height 12
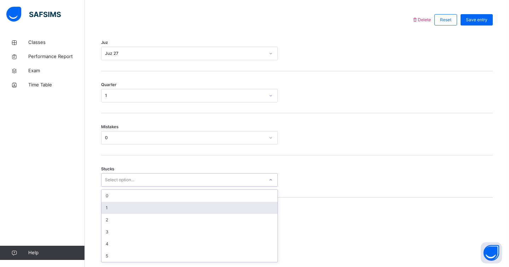
click at [225, 186] on div "option 1 focused, 2 of 6. 6 results available. Use Up and Down to choose option…" at bounding box center [189, 179] width 177 height 13
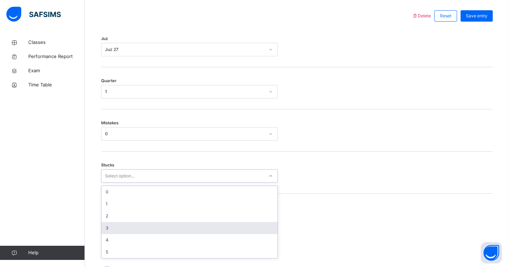
click at [227, 230] on div "3" at bounding box center [189, 228] width 176 height 12
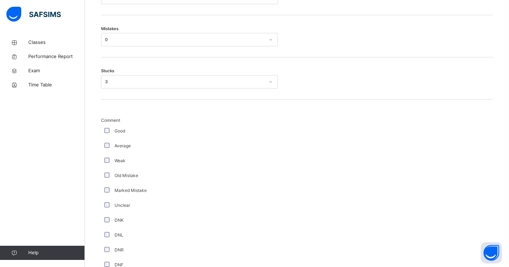
scroll to position [576, 0]
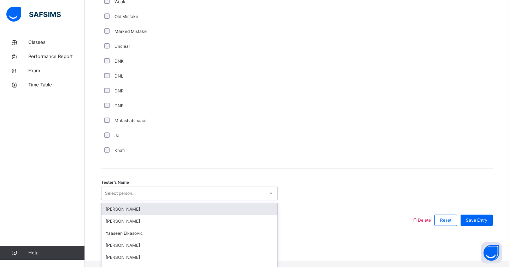
click at [152, 198] on div "Select person..." at bounding box center [182, 193] width 163 height 11
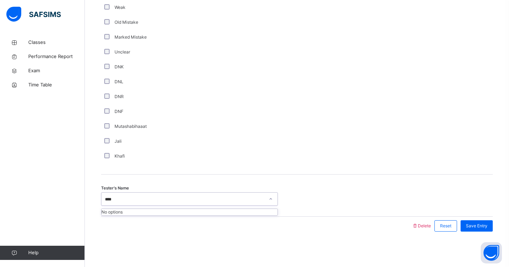
type input "***"
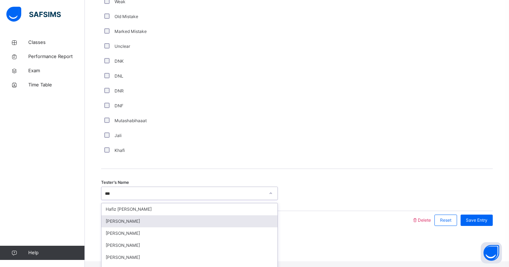
click at [196, 222] on div "[PERSON_NAME]" at bounding box center [189, 221] width 176 height 12
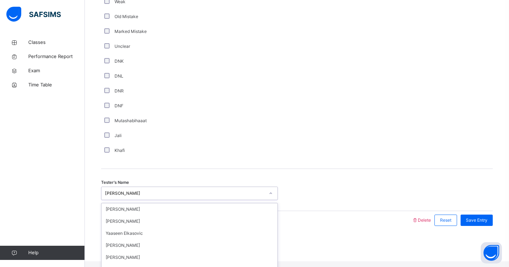
click at [210, 194] on div "[PERSON_NAME]" at bounding box center [182, 193] width 163 height 11
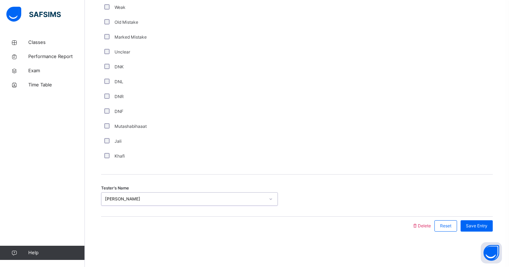
click at [259, 200] on div "[PERSON_NAME]" at bounding box center [185, 199] width 160 height 6
click at [423, 225] on span "Delete" at bounding box center [421, 225] width 19 height 5
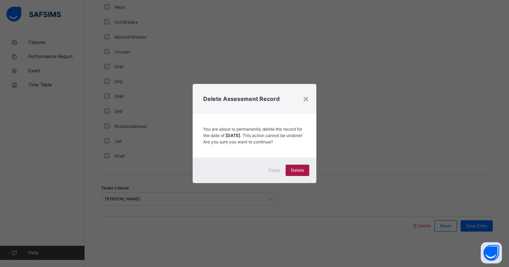
click at [304, 174] on div "Delete" at bounding box center [298, 169] width 24 height 11
click at [304, 98] on div "×" at bounding box center [306, 98] width 7 height 15
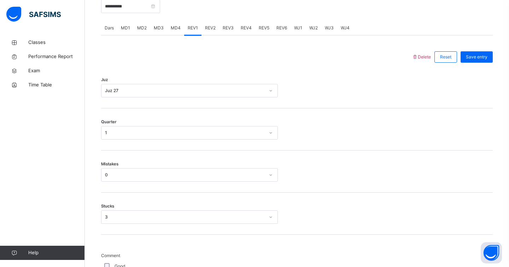
scroll to position [280, 0]
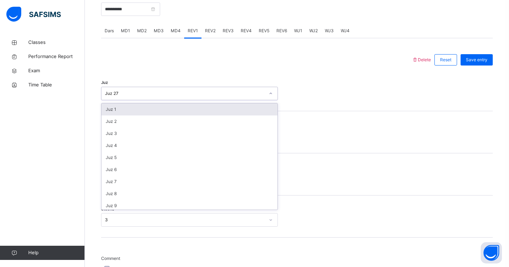
click at [276, 99] on div at bounding box center [271, 93] width 12 height 11
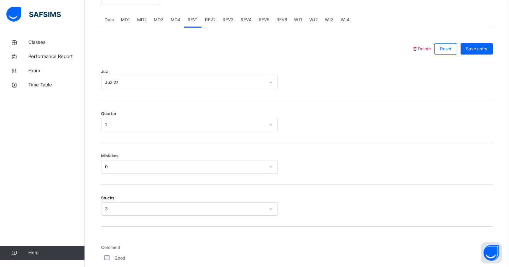
scroll to position [296, 0]
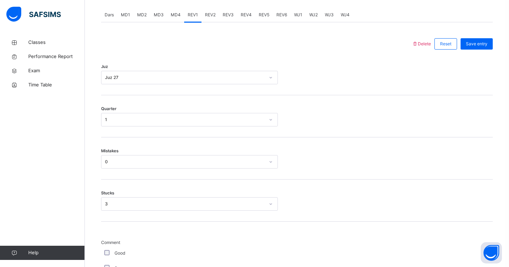
click at [171, 18] on span "MD4" at bounding box center [176, 15] width 10 height 6
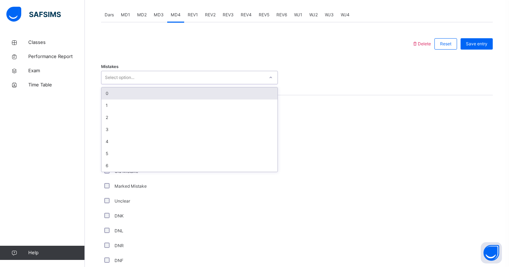
click at [151, 83] on div "Select option..." at bounding box center [182, 77] width 163 height 11
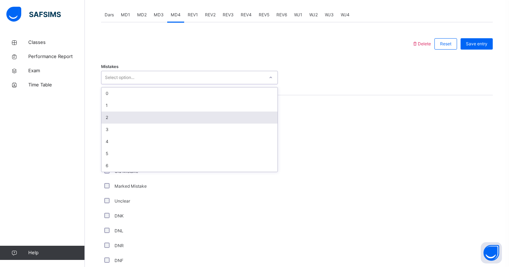
click at [148, 120] on div "2" at bounding box center [189, 117] width 176 height 12
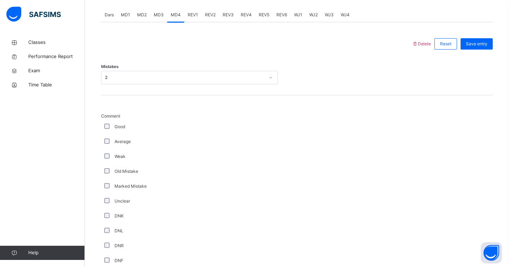
scroll to position [534, 0]
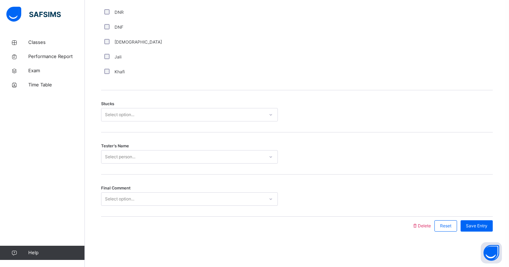
click at [129, 155] on div "Select person..." at bounding box center [120, 156] width 30 height 13
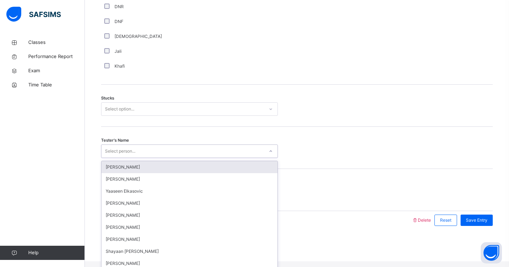
click at [146, 106] on div "Stucks Select option..." at bounding box center [297, 106] width 392 height 42
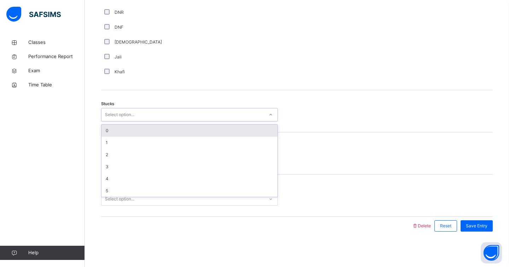
click at [146, 111] on div "Select option..." at bounding box center [182, 114] width 163 height 11
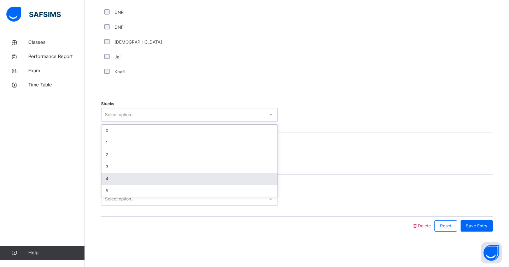
click at [122, 182] on div "4" at bounding box center [189, 179] width 176 height 12
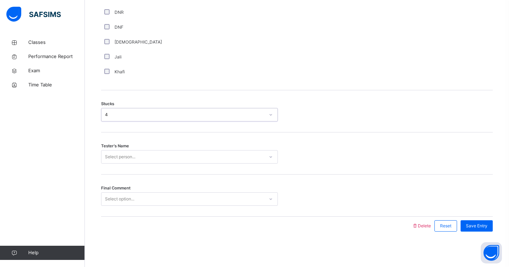
click at [133, 157] on div "Select person..." at bounding box center [120, 156] width 30 height 13
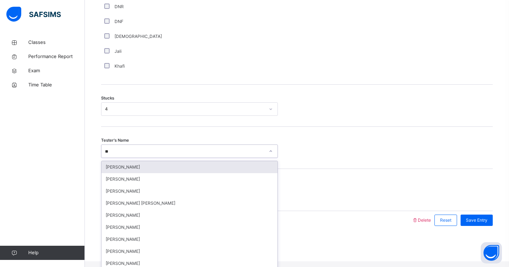
type input "***"
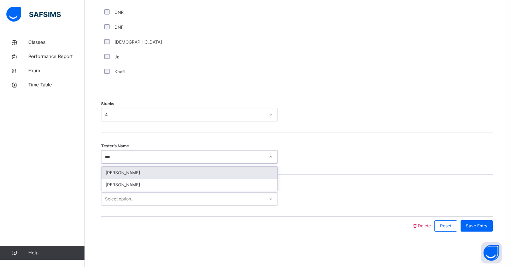
click at [123, 174] on div "[PERSON_NAME]" at bounding box center [189, 173] width 176 height 12
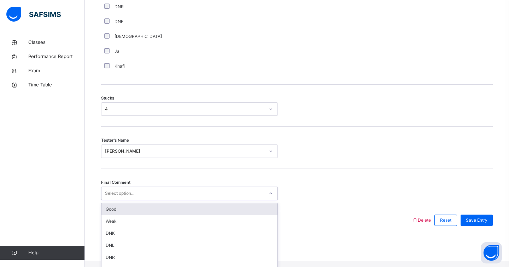
click at [130, 199] on div "Select option..." at bounding box center [119, 192] width 29 height 13
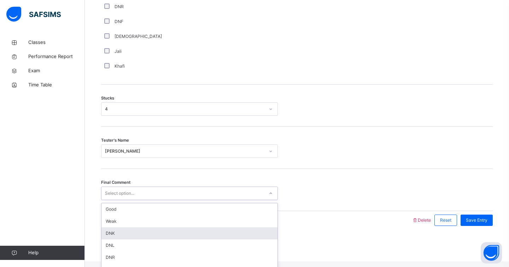
scroll to position [0, 0]
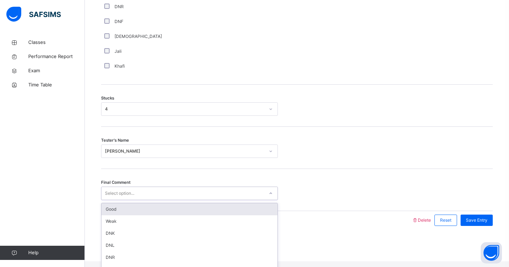
click at [160, 215] on div "Good" at bounding box center [189, 209] width 176 height 12
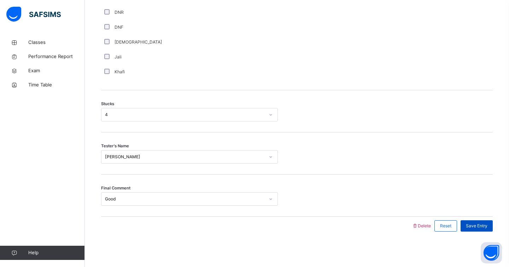
click at [470, 228] on span "Save Entry" at bounding box center [477, 225] width 22 height 6
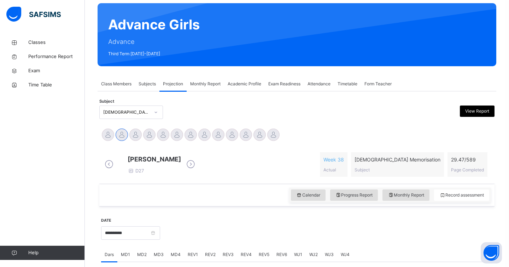
scroll to position [5, 0]
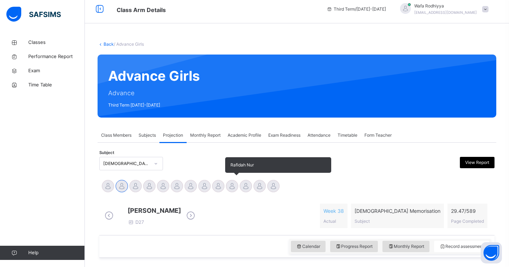
click at [236, 184] on div at bounding box center [232, 186] width 12 height 12
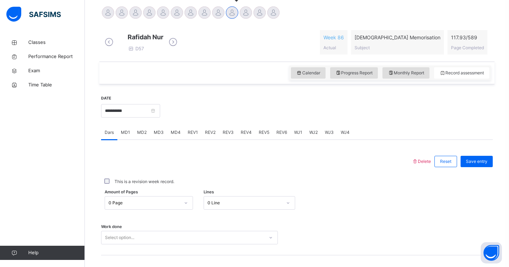
scroll to position [185, 0]
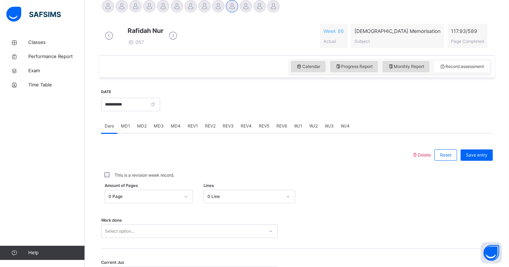
click at [172, 129] on span "MD4" at bounding box center [176, 126] width 10 height 6
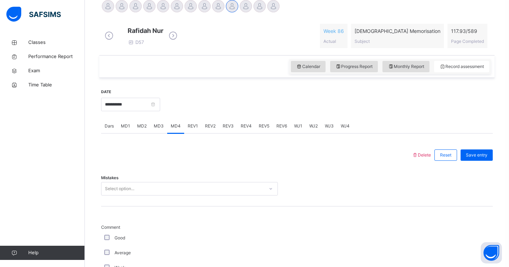
click at [151, 192] on div "Select option..." at bounding box center [182, 188] width 163 height 11
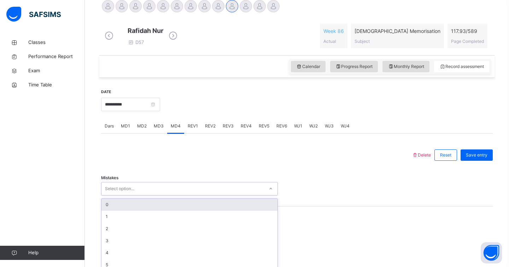
scroll to position [209, 0]
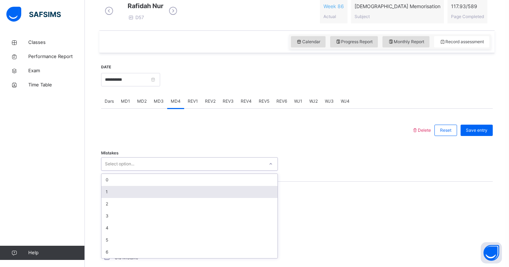
click at [151, 192] on div "1" at bounding box center [189, 192] width 176 height 12
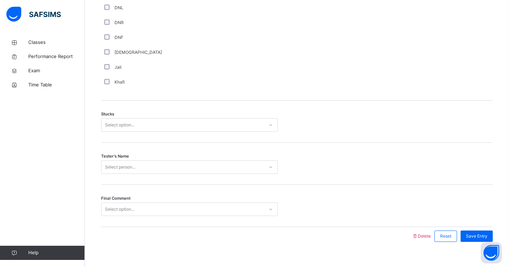
scroll to position [534, 0]
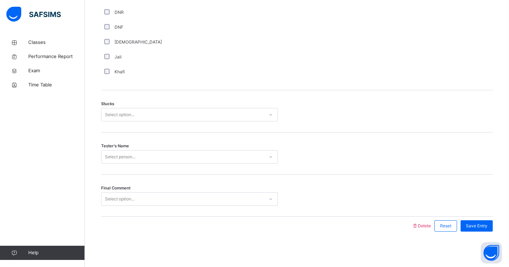
click at [122, 118] on div "Select option..." at bounding box center [119, 114] width 29 height 13
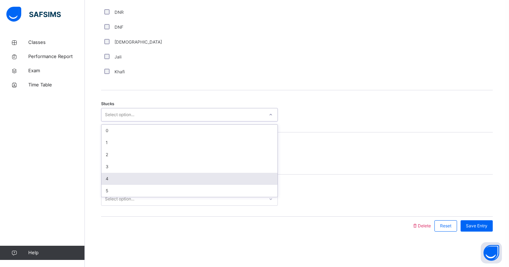
click at [116, 175] on div "4" at bounding box center [189, 179] width 176 height 12
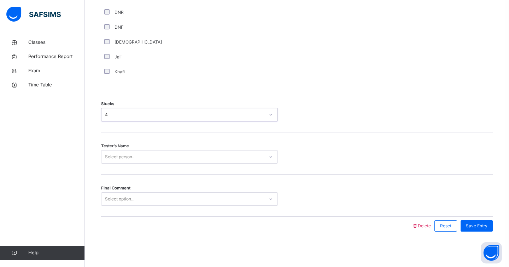
click at [120, 156] on div "Select person..." at bounding box center [120, 156] width 30 height 13
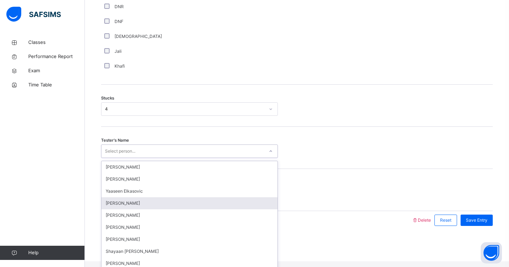
scroll to position [189, 0]
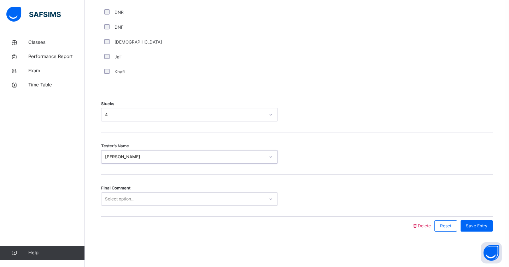
click at [128, 204] on div "Select option..." at bounding box center [189, 198] width 177 height 13
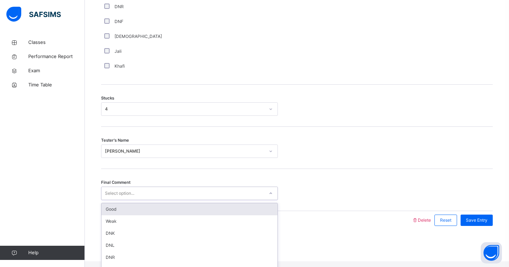
click at [122, 215] on div "Good" at bounding box center [189, 209] width 176 height 12
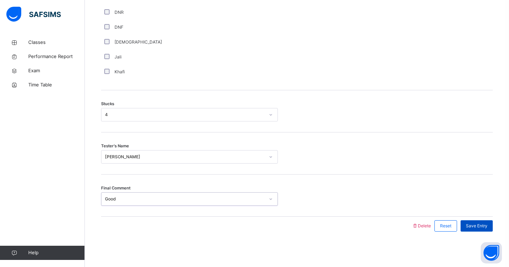
click at [476, 225] on span "Save Entry" at bounding box center [477, 225] width 22 height 6
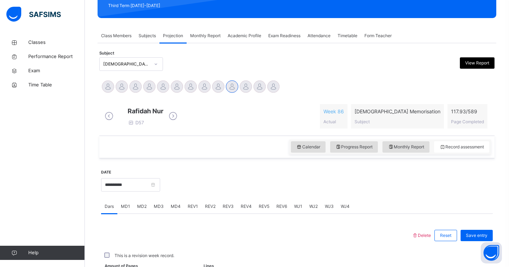
scroll to position [265, 0]
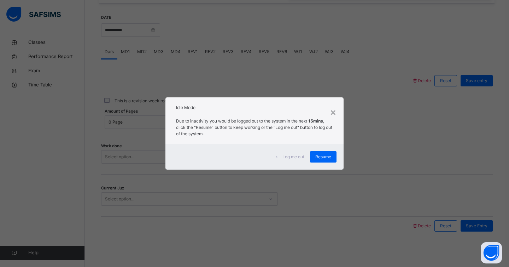
click at [344, 163] on div "× Idle Mode Due to inactivity you would be logged out to the system in the next…" at bounding box center [254, 133] width 509 height 267
click at [324, 157] on span "Resume" at bounding box center [323, 156] width 16 height 6
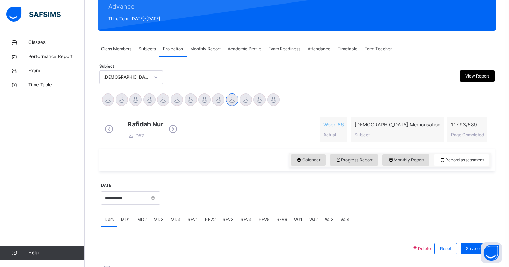
scroll to position [81, 0]
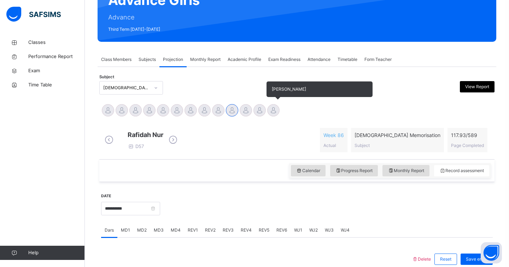
click at [273, 111] on div at bounding box center [273, 110] width 12 height 12
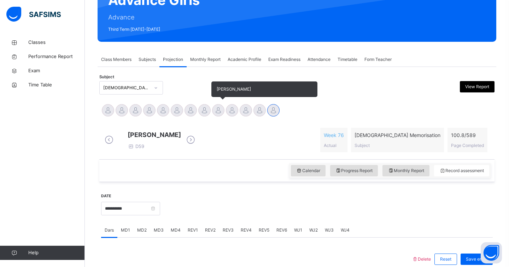
click at [215, 110] on div at bounding box center [218, 110] width 12 height 12
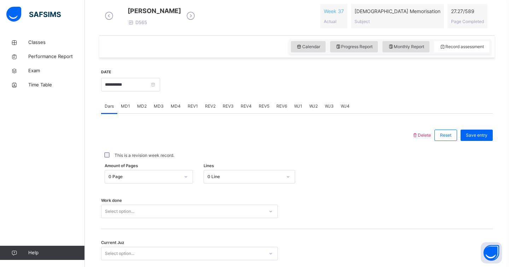
scroll to position [208, 0]
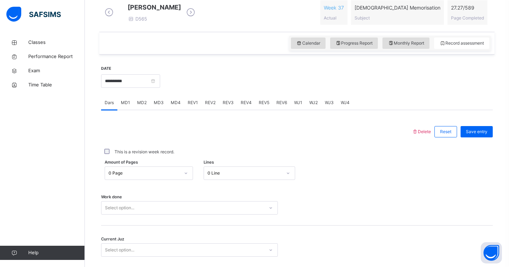
click at [342, 104] on div "WJ4" at bounding box center [345, 102] width 16 height 14
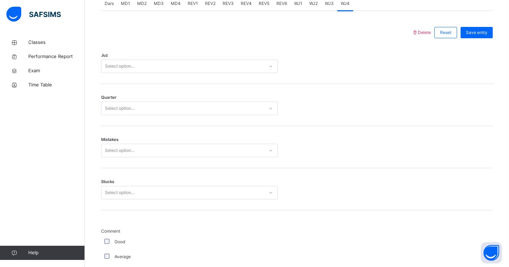
scroll to position [321, 0]
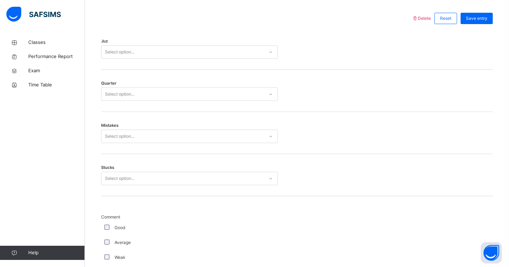
click at [227, 54] on div "Select option..." at bounding box center [182, 52] width 163 height 11
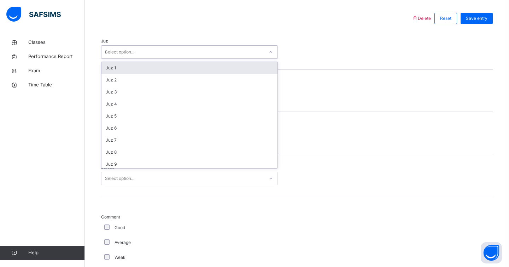
type input "**"
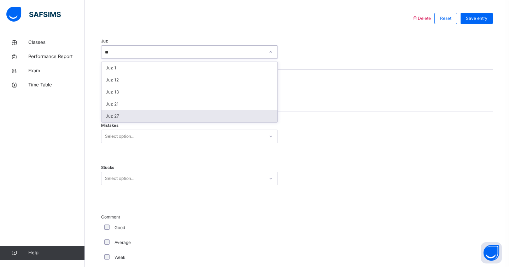
click at [164, 122] on div "Juz 27" at bounding box center [189, 116] width 176 height 12
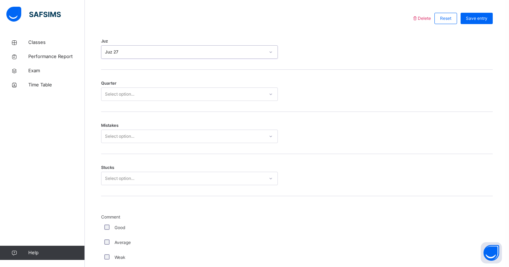
click at [164, 100] on div "Select option..." at bounding box center [182, 94] width 163 height 11
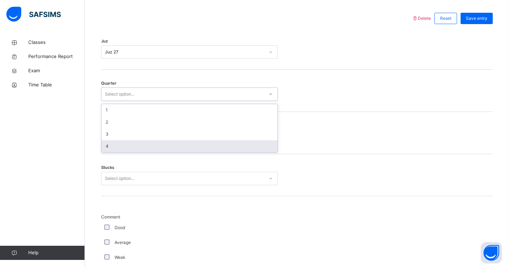
click at [158, 150] on div "4" at bounding box center [189, 146] width 176 height 12
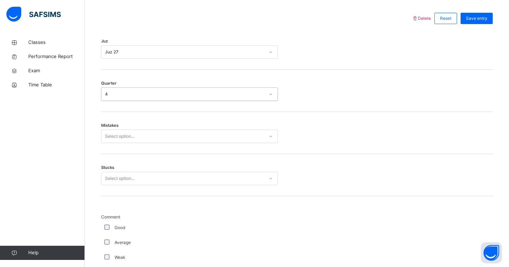
click at [159, 142] on div "Select option..." at bounding box center [182, 136] width 163 height 11
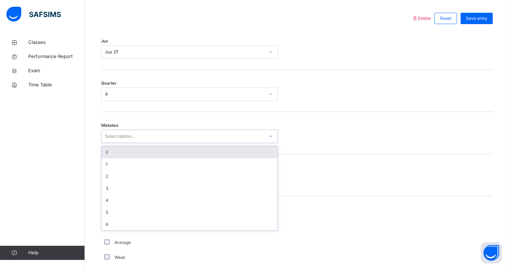
click at [155, 158] on div "0" at bounding box center [189, 152] width 176 height 12
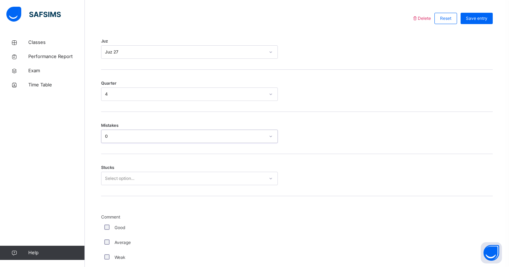
click at [153, 184] on div "Select option..." at bounding box center [182, 178] width 163 height 11
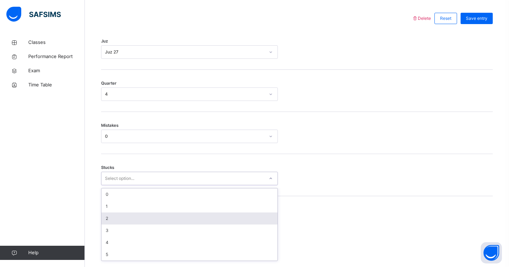
click at [153, 220] on div "2" at bounding box center [189, 218] width 176 height 12
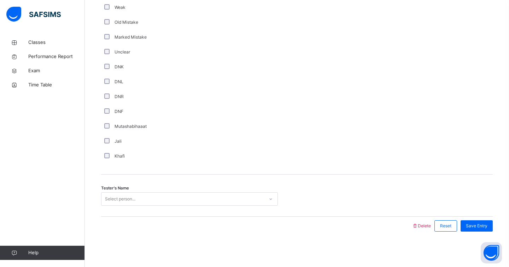
scroll to position [576, 0]
click at [134, 200] on div "Select person..." at bounding box center [120, 198] width 30 height 13
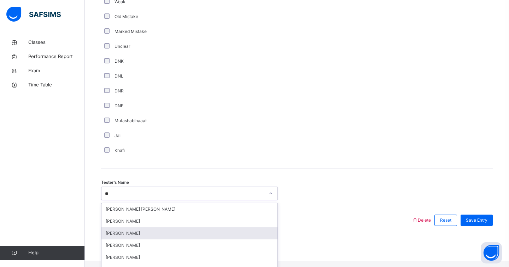
type input "*"
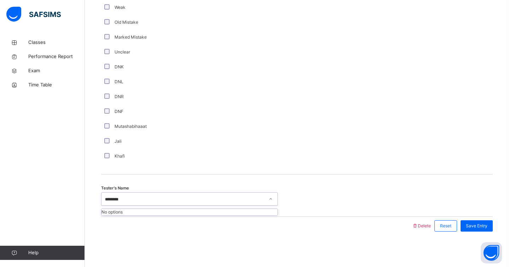
type input "******"
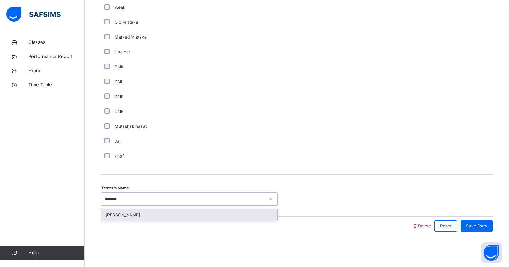
click at [146, 214] on div "[PERSON_NAME]" at bounding box center [189, 215] width 176 height 12
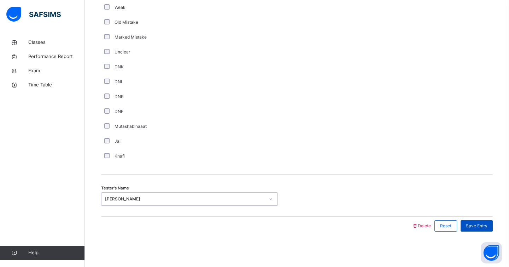
click at [476, 227] on span "Save Entry" at bounding box center [477, 225] width 22 height 6
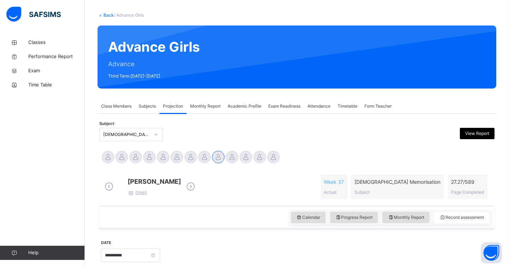
scroll to position [0, 0]
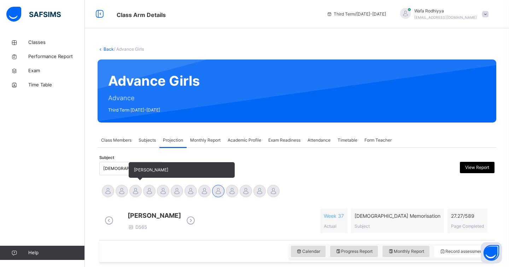
click at [131, 189] on div at bounding box center [135, 191] width 12 height 12
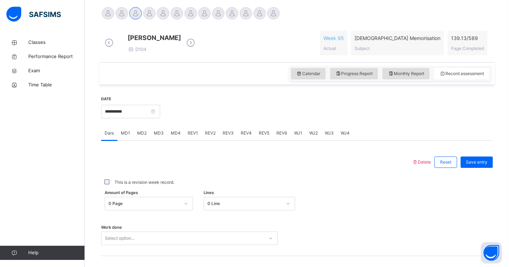
scroll to position [180, 0]
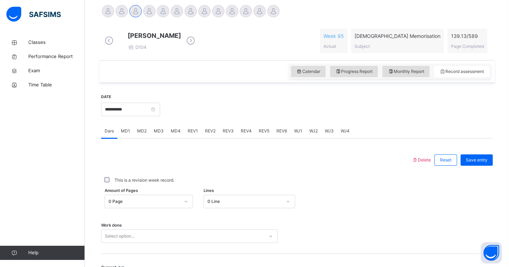
click at [175, 133] on div "MD4" at bounding box center [175, 131] width 17 height 14
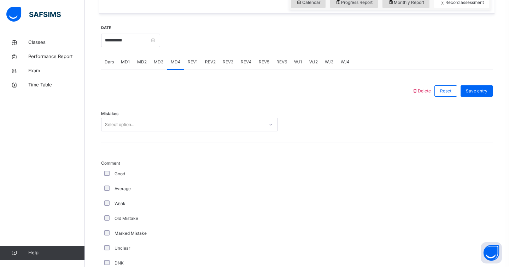
scroll to position [250, 0]
click at [148, 127] on div "Select option..." at bounding box center [182, 123] width 163 height 11
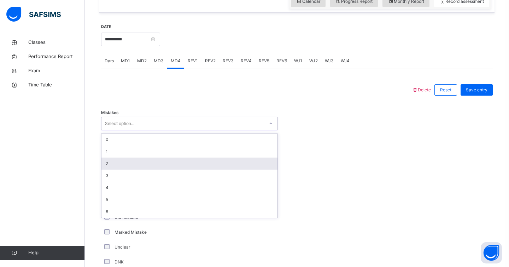
click at [118, 167] on div "2" at bounding box center [189, 163] width 176 height 12
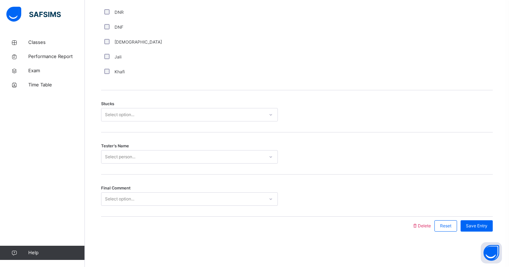
scroll to position [534, 0]
click at [196, 114] on div "Select option..." at bounding box center [182, 114] width 163 height 11
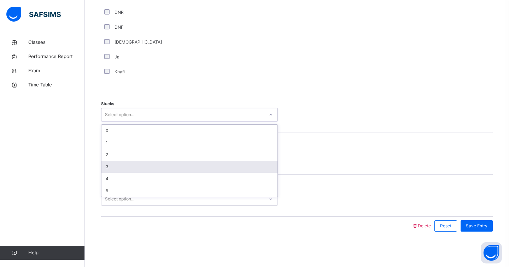
click at [157, 162] on div "3" at bounding box center [189, 167] width 176 height 12
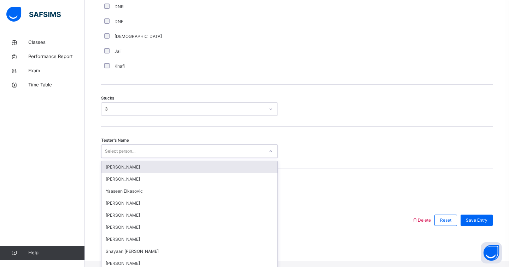
click at [147, 154] on div "Select person..." at bounding box center [182, 151] width 163 height 11
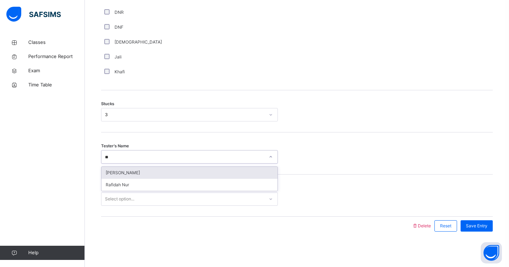
type input "***"
click at [116, 170] on div "Rafidah Nur" at bounding box center [189, 173] width 176 height 12
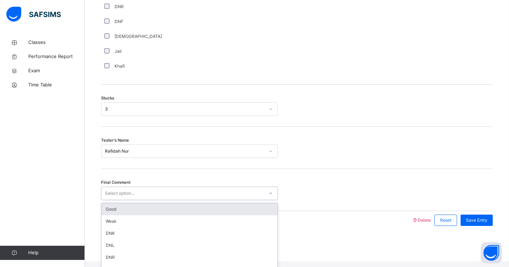
click at [137, 197] on div "Select option..." at bounding box center [182, 193] width 163 height 11
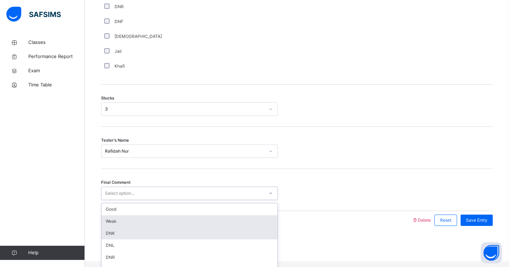
scroll to position [0, 0]
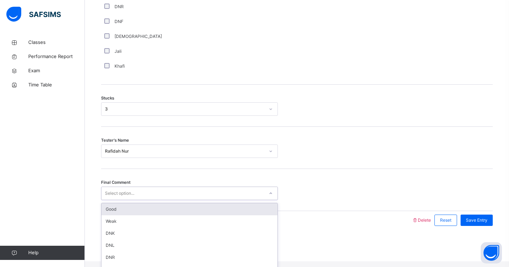
click at [127, 212] on div "Good" at bounding box center [189, 209] width 176 height 12
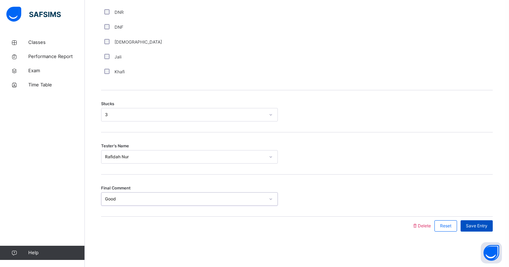
click at [480, 228] on span "Save Entry" at bounding box center [477, 225] width 22 height 6
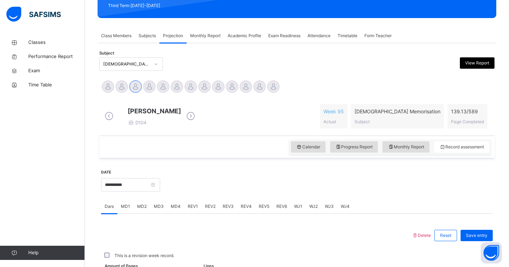
scroll to position [265, 0]
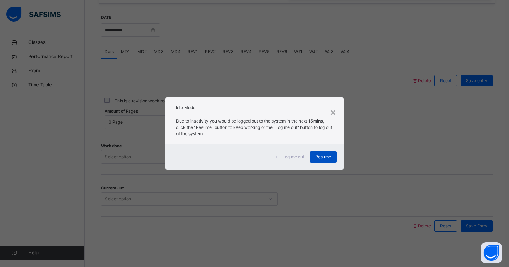
click at [323, 151] on div "Resume" at bounding box center [323, 156] width 27 height 11
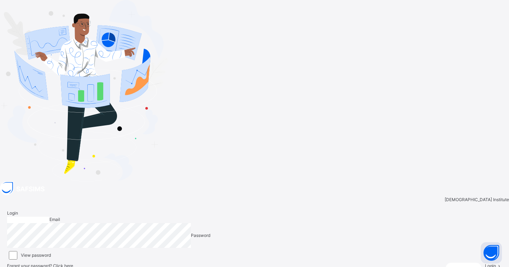
click at [50, 216] on input "email" at bounding box center [28, 219] width 42 height 6
type input "**********"
click at [496, 263] on span at bounding box center [499, 265] width 6 height 5
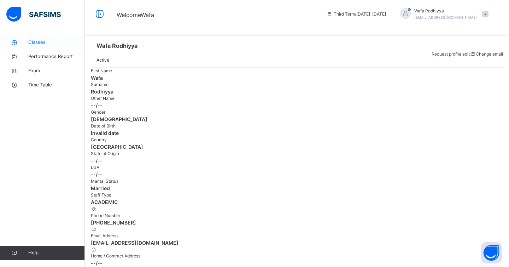
click at [35, 43] on span "Classes" at bounding box center [56, 42] width 57 height 7
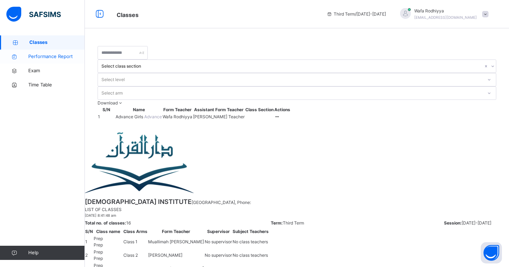
click at [150, 113] on td "Advance Girls Advance" at bounding box center [138, 116] width 47 height 7
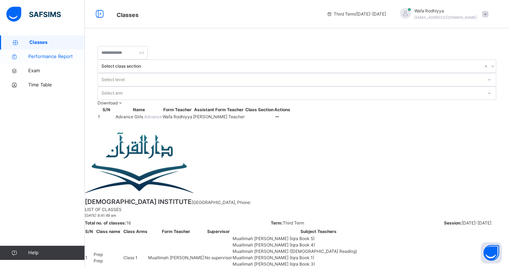
click at [150, 113] on td "Advance Girls Advance" at bounding box center [138, 116] width 47 height 7
click at [132, 114] on span "Advance Girls" at bounding box center [130, 116] width 29 height 5
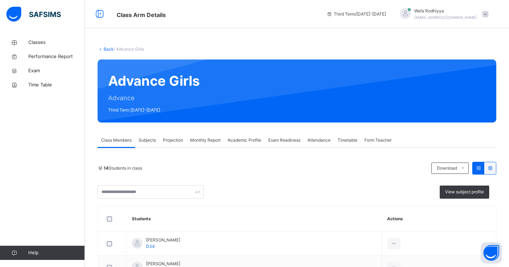
click at [172, 140] on span "Projection" at bounding box center [173, 140] width 20 height 6
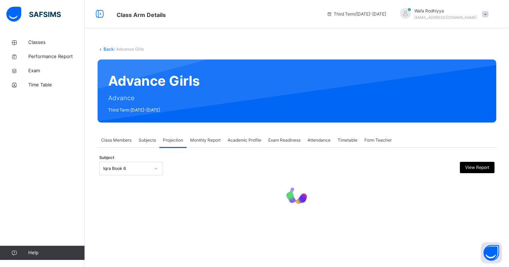
scroll to position [104, 0]
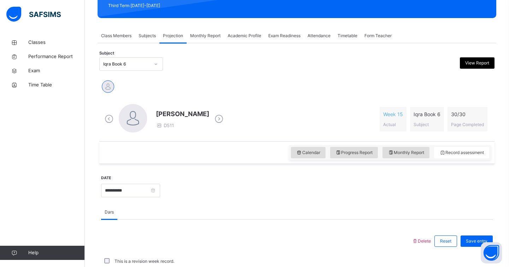
click at [141, 71] on div "Subject Iqra Book 6 View Report" at bounding box center [296, 64] width 395 height 21
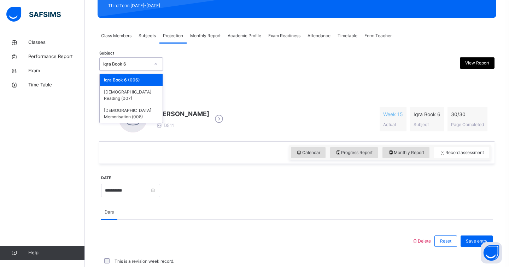
click at [136, 65] on div "Iqra Book 6" at bounding box center [126, 64] width 47 height 6
click at [133, 109] on div "[DEMOGRAPHIC_DATA] Memorisation (008)" at bounding box center [131, 113] width 63 height 18
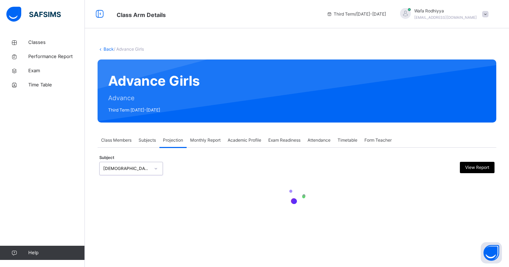
scroll to position [0, 0]
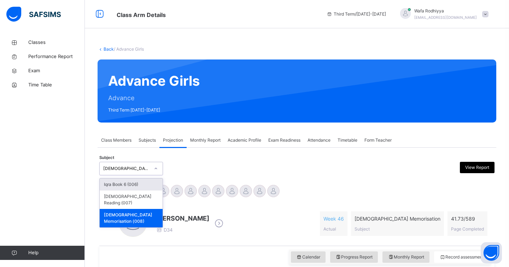
click at [292, 178] on div "Subject option [DEMOGRAPHIC_DATA] Memorisation (008), selected. option Iqra Boo…" at bounding box center [296, 168] width 395 height 21
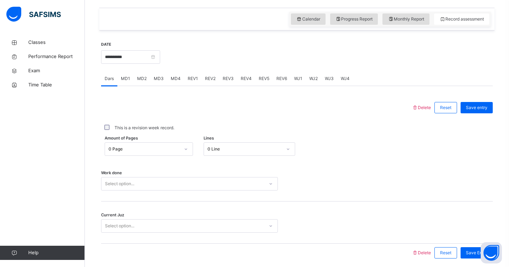
scroll to position [265, 0]
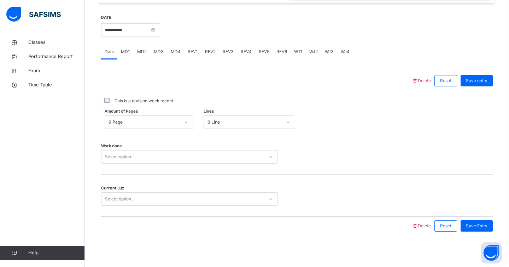
click at [176, 50] on span "MD4" at bounding box center [176, 51] width 10 height 6
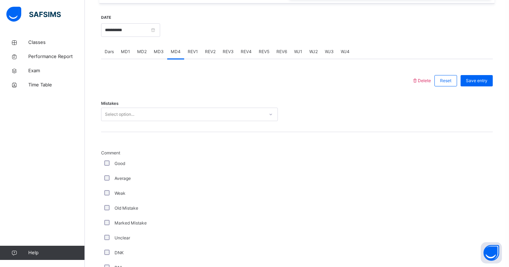
click at [152, 116] on div "Select option..." at bounding box center [182, 114] width 163 height 11
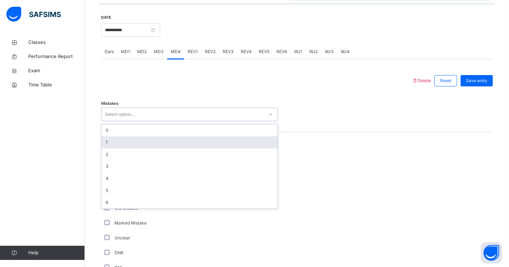
click at [143, 144] on div "1" at bounding box center [189, 142] width 176 height 12
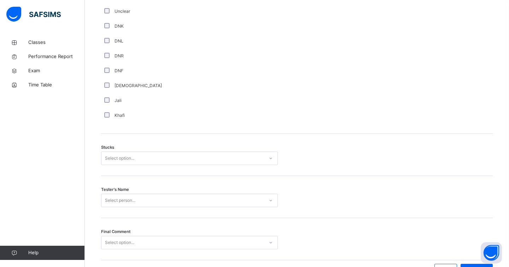
scroll to position [519, 0]
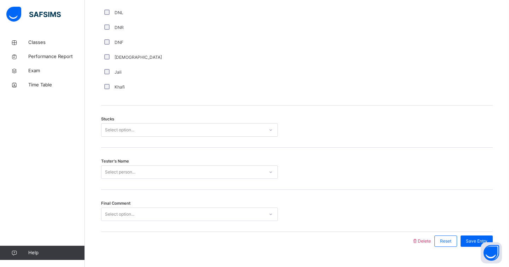
click at [125, 122] on div "Stucks Select option..." at bounding box center [297, 126] width 392 height 42
click at [122, 128] on div "Select option..." at bounding box center [119, 129] width 29 height 13
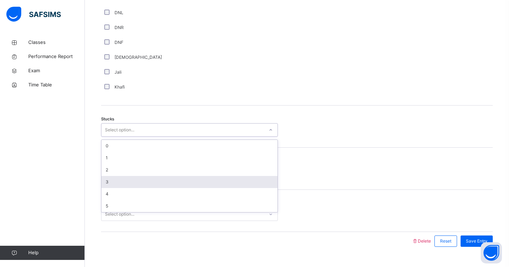
click at [120, 179] on div "3" at bounding box center [189, 182] width 176 height 12
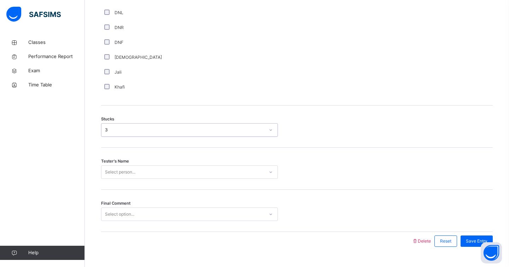
click at [118, 172] on div "Select person..." at bounding box center [120, 171] width 30 height 13
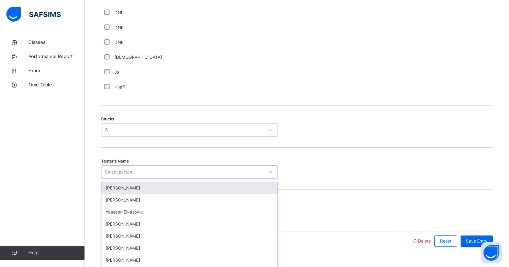
scroll to position [534, 0]
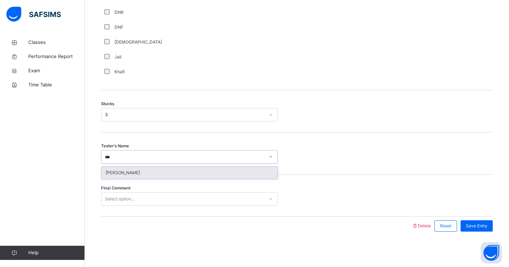
type input "****"
click at [118, 179] on div "[PERSON_NAME]" at bounding box center [189, 172] width 177 height 13
click at [117, 174] on div "[PERSON_NAME]" at bounding box center [189, 173] width 176 height 12
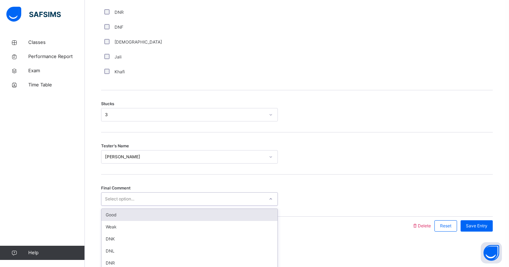
click at [117, 198] on div "Select option..." at bounding box center [119, 198] width 29 height 13
click at [115, 217] on div "Good" at bounding box center [189, 215] width 176 height 12
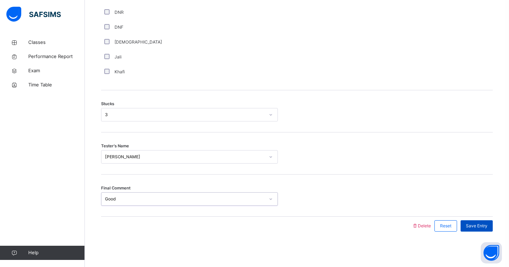
click at [482, 223] on span "Save Entry" at bounding box center [477, 225] width 22 height 6
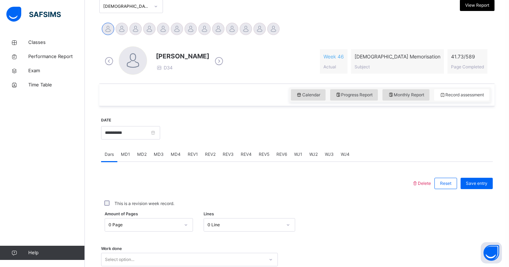
scroll to position [159, 0]
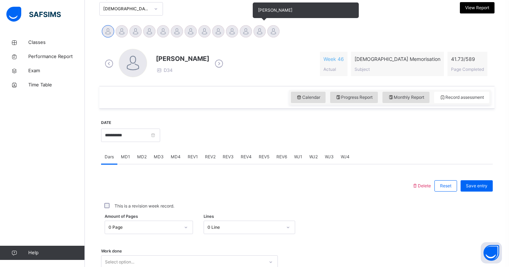
click at [264, 31] on div at bounding box center [260, 31] width 12 height 12
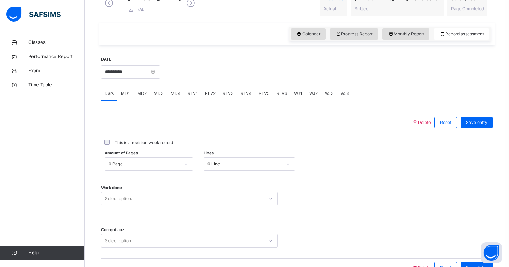
scroll to position [217, 0]
click at [197, 99] on div "REV1" at bounding box center [192, 93] width 17 height 14
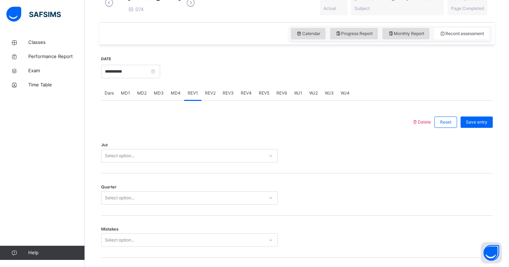
click at [164, 173] on div "Juz Select option..." at bounding box center [297, 152] width 392 height 42
click at [157, 168] on div "Juz Select option..." at bounding box center [297, 152] width 392 height 42
click at [156, 165] on div "Juz Select option..." at bounding box center [297, 152] width 392 height 42
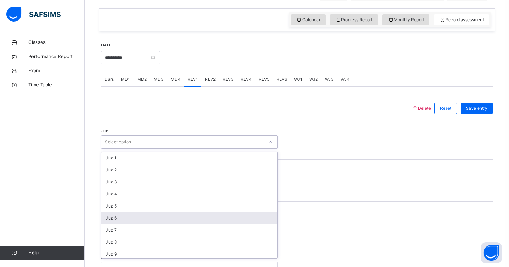
scroll to position [255, 0]
click at [114, 219] on div "Juz 27" at bounding box center [189, 216] width 176 height 12
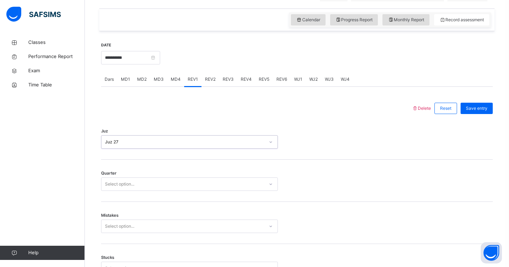
click at [111, 191] on div "Select option..." at bounding box center [119, 183] width 29 height 13
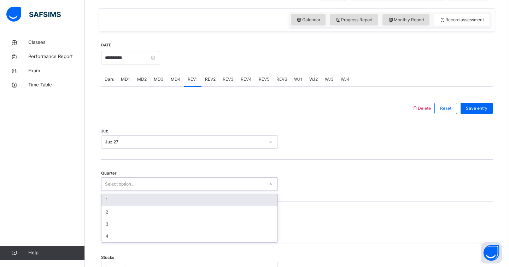
click at [139, 147] on div "Juz 27" at bounding box center [182, 142] width 163 height 11
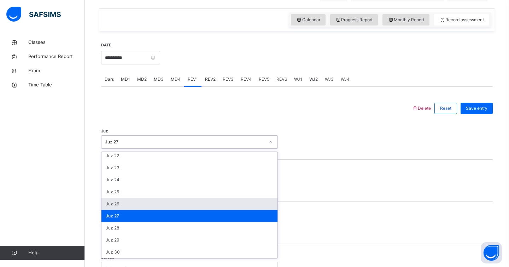
click at [118, 210] on div "Juz 26" at bounding box center [189, 204] width 176 height 12
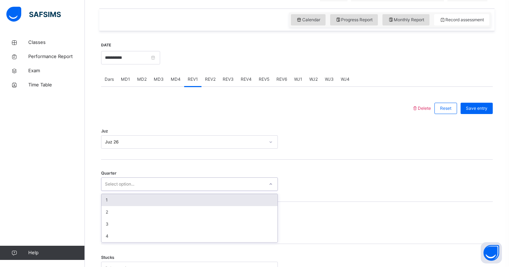
click at [125, 190] on div "Select option..." at bounding box center [119, 183] width 29 height 13
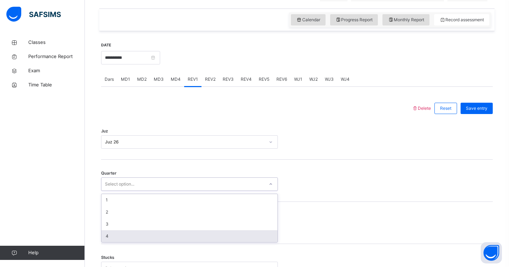
click at [118, 242] on div "4" at bounding box center [189, 236] width 176 height 12
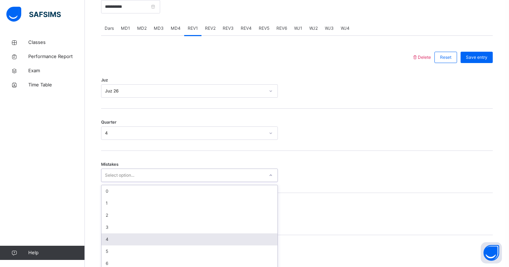
click at [121, 182] on div "option 4 focused, 5 of 7. 7 results available. Use Up and Down to choose option…" at bounding box center [189, 174] width 177 height 13
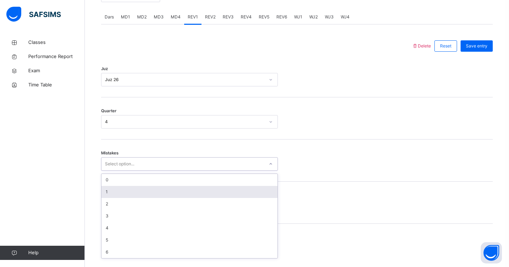
click at [112, 197] on div "1" at bounding box center [189, 192] width 176 height 12
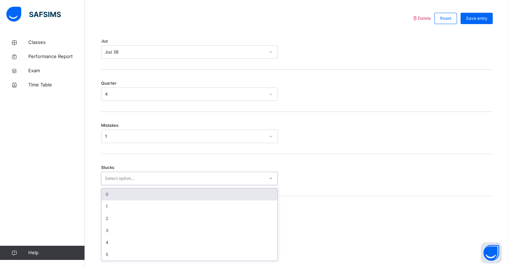
click at [111, 185] on div "option 0 focused, 1 of 6. 6 results available. Use Up and Down to choose option…" at bounding box center [189, 178] width 177 height 13
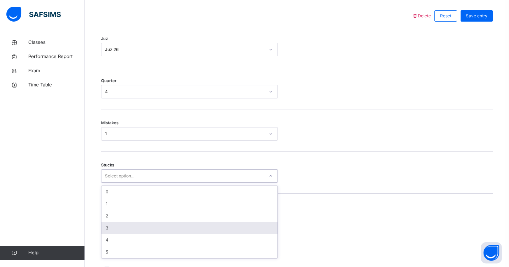
click at [112, 231] on div "3" at bounding box center [189, 228] width 176 height 12
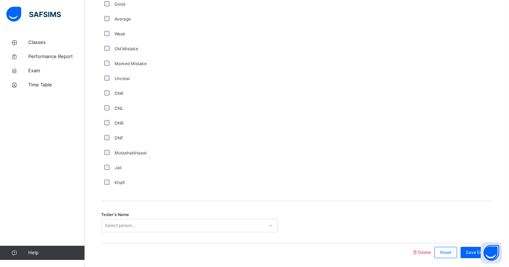
scroll to position [576, 0]
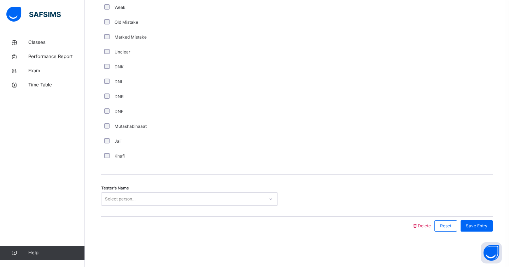
click at [124, 190] on span "Tester's Name" at bounding box center [115, 188] width 28 height 6
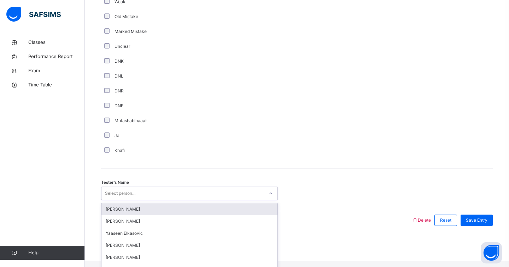
click at [124, 196] on div "Select person..." at bounding box center [120, 192] width 30 height 13
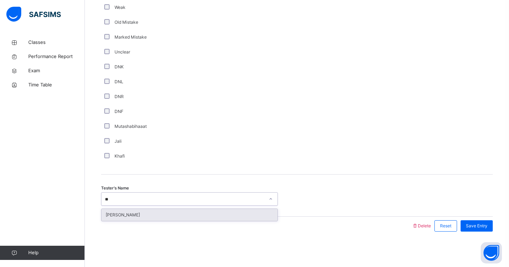
type input "***"
click at [138, 218] on div "[PERSON_NAME]" at bounding box center [189, 215] width 176 height 12
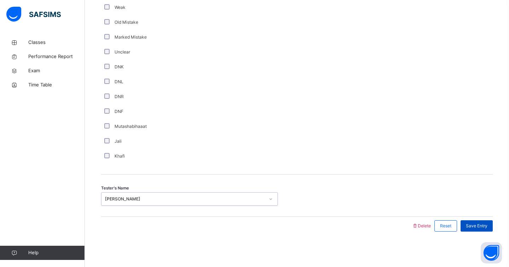
click at [477, 226] on span "Save Entry" at bounding box center [477, 225] width 22 height 6
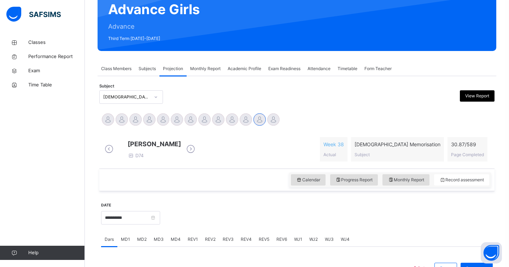
scroll to position [0, 0]
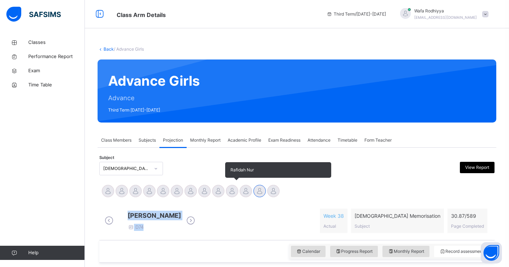
drag, startPoint x: 236, startPoint y: 221, endPoint x: 234, endPoint y: 188, distance: 32.2
click at [234, 189] on div at bounding box center [232, 191] width 12 height 12
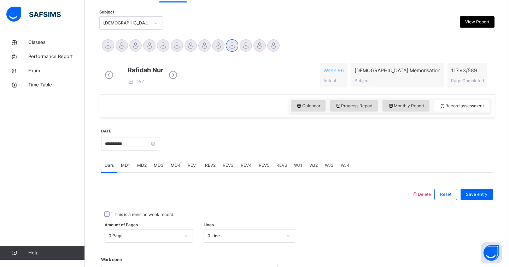
scroll to position [164, 0]
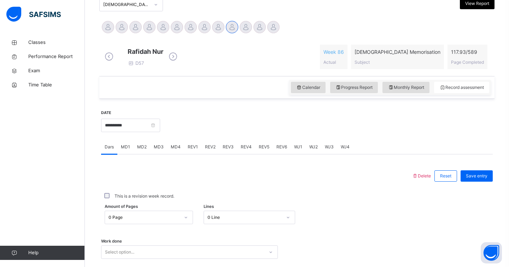
click at [195, 150] on span "REV1" at bounding box center [193, 147] width 10 height 6
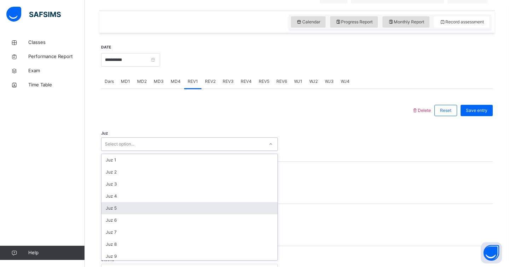
scroll to position [231, 0]
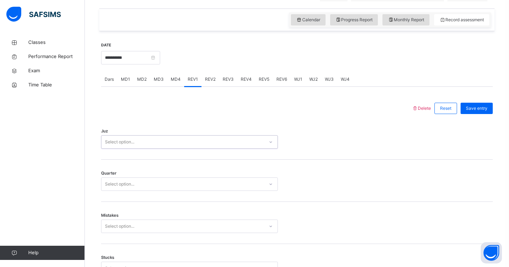
click at [120, 149] on div "Select option..." at bounding box center [119, 141] width 29 height 13
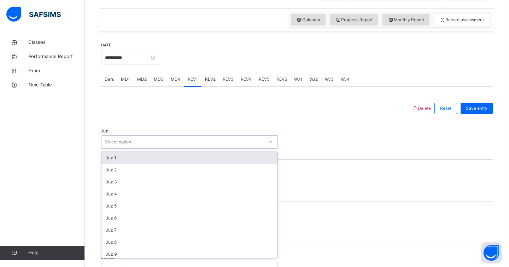
click at [118, 147] on div "Select option..." at bounding box center [119, 141] width 29 height 13
click at [117, 145] on div "Select option..." at bounding box center [119, 141] width 29 height 13
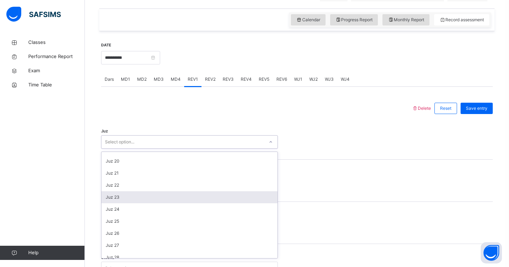
scroll to position [240, 0]
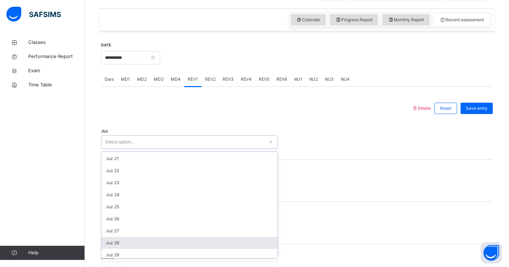
click at [127, 248] on div "Juz 28" at bounding box center [189, 243] width 176 height 12
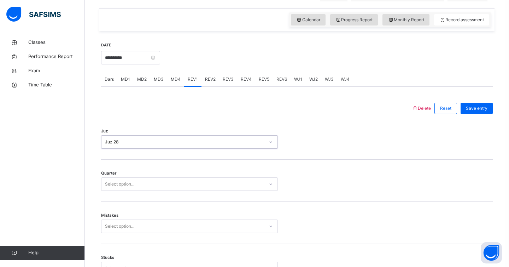
click at [122, 188] on div "Select option..." at bounding box center [119, 183] width 29 height 13
click at [117, 230] on div "3" at bounding box center [189, 224] width 176 height 12
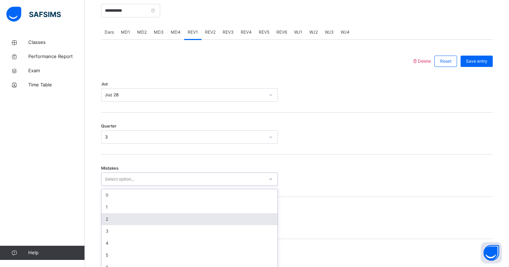
click at [116, 186] on div "option 2 focused, 3 of 7. 7 results available. Use Up and Down to choose option…" at bounding box center [189, 178] width 177 height 13
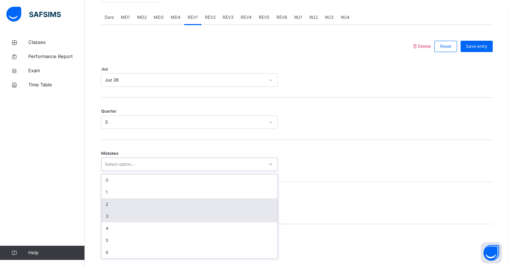
scroll to position [294, 0]
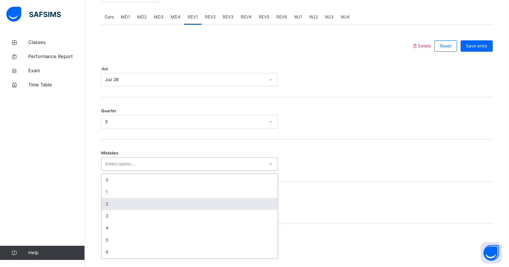
click at [109, 207] on div "2" at bounding box center [189, 204] width 176 height 12
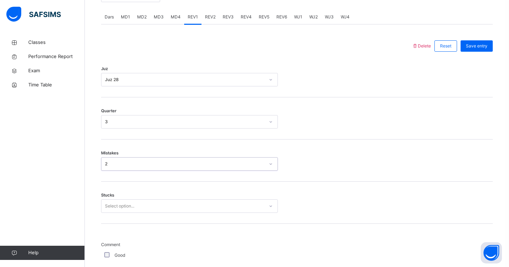
click at [113, 211] on div "Select option..." at bounding box center [189, 205] width 177 height 13
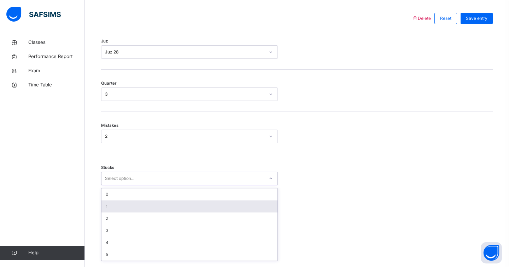
scroll to position [324, 0]
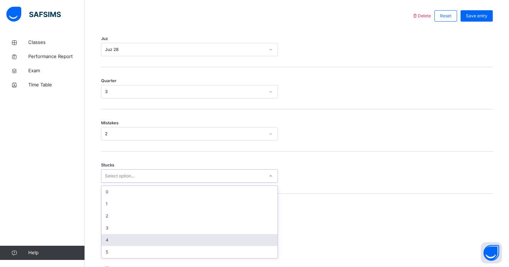
click at [106, 242] on div "4" at bounding box center [189, 240] width 176 height 12
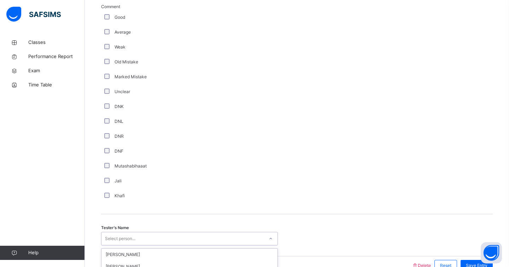
scroll to position [576, 0]
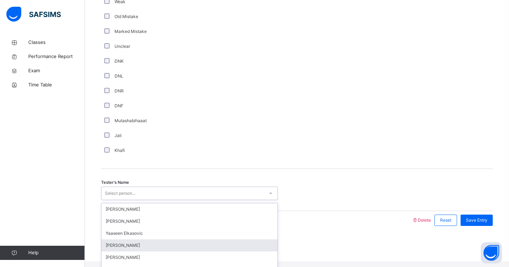
click at [139, 200] on div "option [PERSON_NAME] focused, 4 of 91. 91 results available. Use Up and Down to…" at bounding box center [189, 192] width 177 height 13
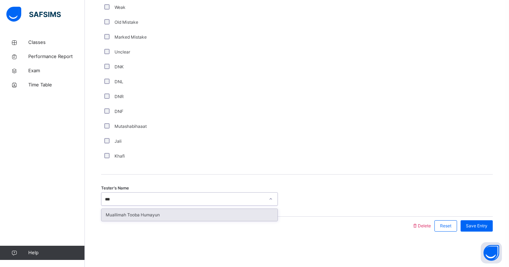
type input "****"
click at [147, 215] on div "Muallimah Tooba Humayun" at bounding box center [189, 215] width 176 height 12
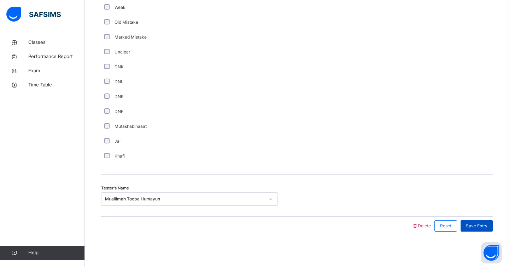
click at [489, 222] on div "Save Entry" at bounding box center [477, 225] width 32 height 11
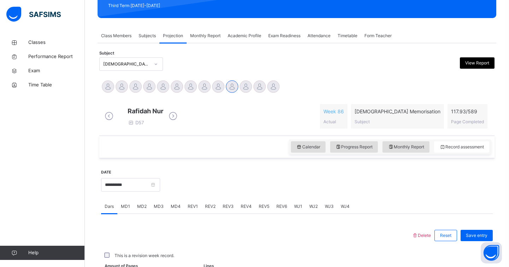
scroll to position [265, 0]
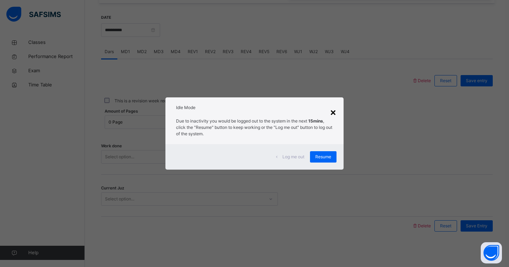
click at [333, 111] on div "×" at bounding box center [333, 111] width 7 height 15
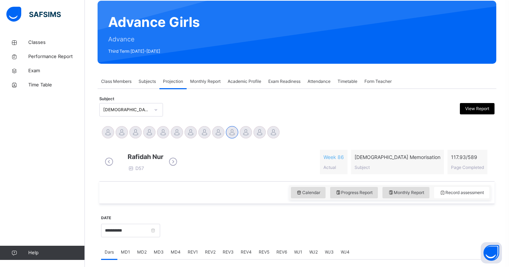
scroll to position [55, 0]
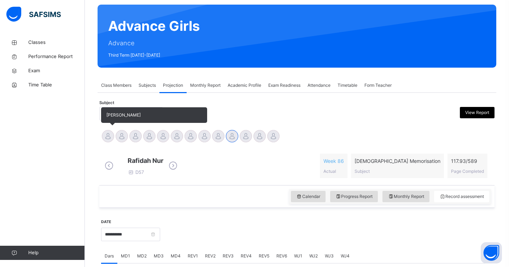
click at [104, 137] on div at bounding box center [108, 136] width 12 height 12
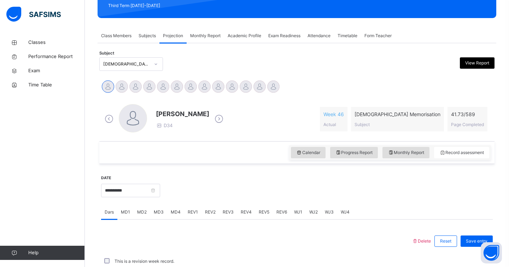
scroll to position [137, 0]
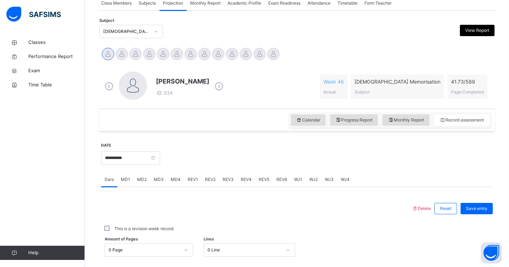
click at [213, 179] on span "REV2" at bounding box center [210, 179] width 11 height 6
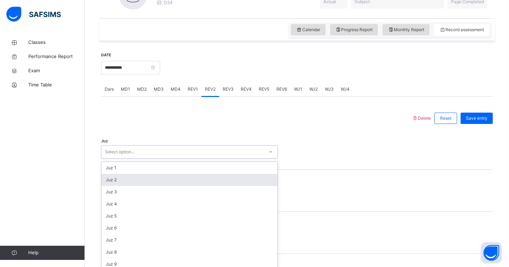
click at [201, 158] on div "option Juz 2 focused, 2 of 30. 30 results available. Use Up and Down to choose …" at bounding box center [189, 151] width 177 height 13
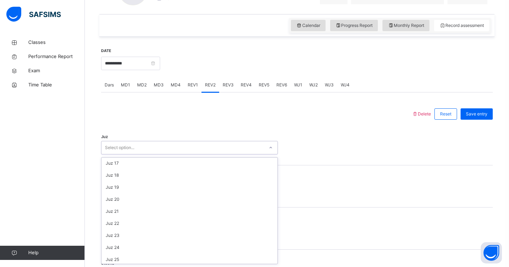
scroll to position [255, 0]
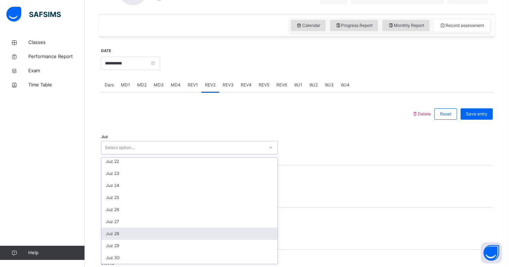
click at [198, 234] on div "Juz 28" at bounding box center [189, 233] width 176 height 12
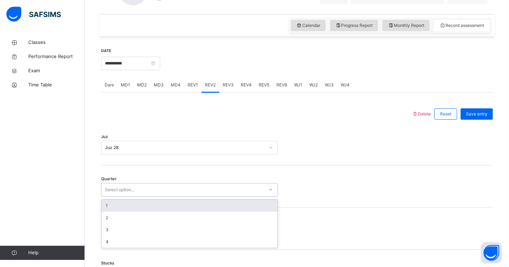
click at [186, 185] on div "Select option..." at bounding box center [182, 189] width 163 height 11
click at [180, 199] on div "1" at bounding box center [189, 205] width 176 height 12
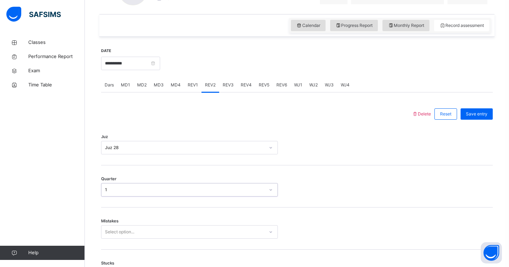
click at [169, 234] on div "Select option..." at bounding box center [189, 231] width 177 height 13
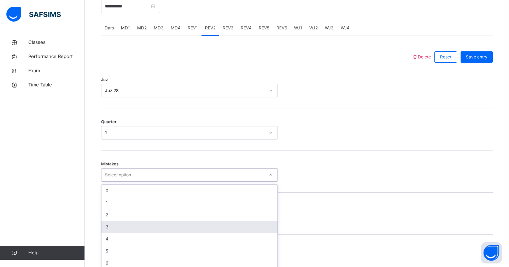
scroll to position [294, 0]
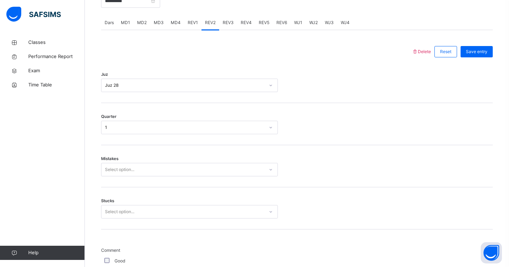
click at [163, 160] on div "Mistakes Select option..." at bounding box center [297, 166] width 392 height 42
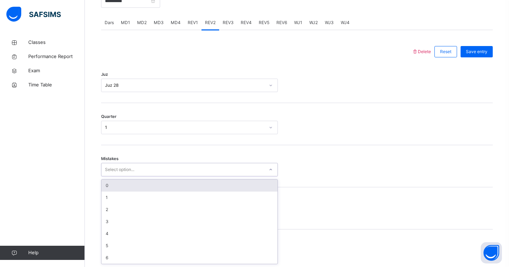
click at [163, 164] on div "Select option..." at bounding box center [182, 169] width 163 height 11
click at [162, 187] on div "0" at bounding box center [189, 185] width 176 height 12
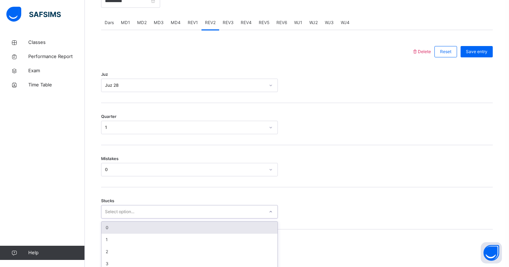
scroll to position [324, 0]
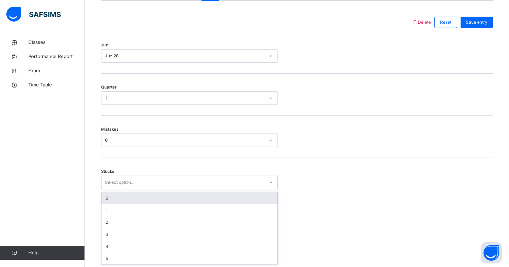
click at [155, 189] on div "option 0 focused, 1 of 6. 6 results available. Use Up and Down to choose option…" at bounding box center [189, 181] width 177 height 13
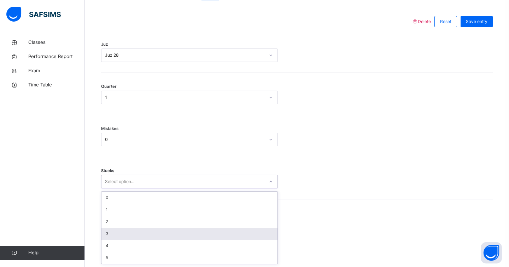
click at [152, 232] on div "3" at bounding box center [189, 233] width 176 height 12
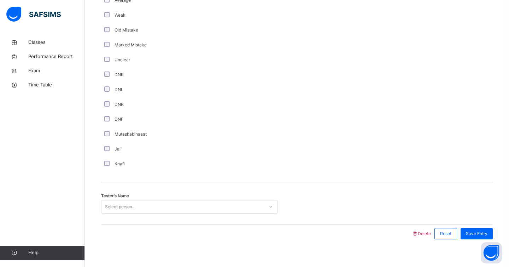
scroll to position [576, 0]
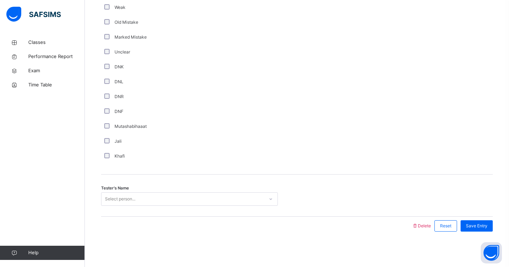
click at [190, 187] on div "Tester's Name Select person..." at bounding box center [297, 195] width 392 height 42
click at [192, 194] on div "Select person..." at bounding box center [182, 198] width 163 height 11
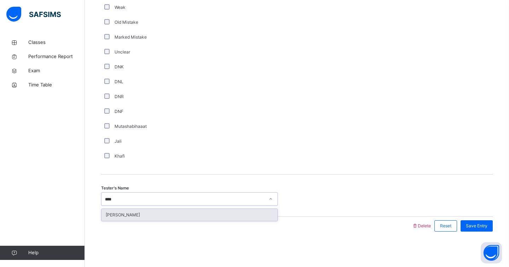
type input "*****"
click at [153, 215] on div "[PERSON_NAME]" at bounding box center [189, 215] width 176 height 12
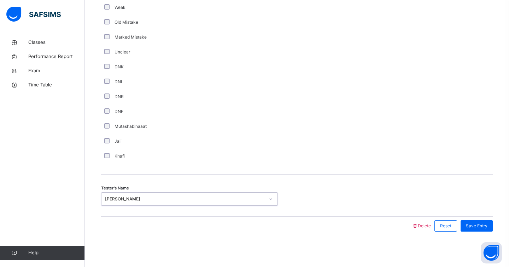
click at [484, 222] on span "Save Entry" at bounding box center [477, 225] width 22 height 6
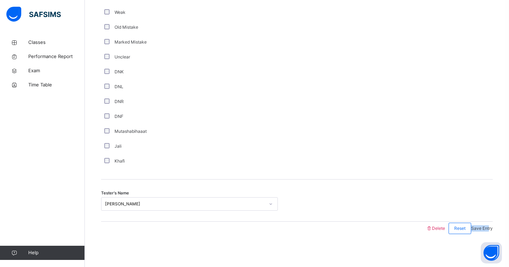
click at [485, 225] on span "Save Entry" at bounding box center [482, 227] width 22 height 5
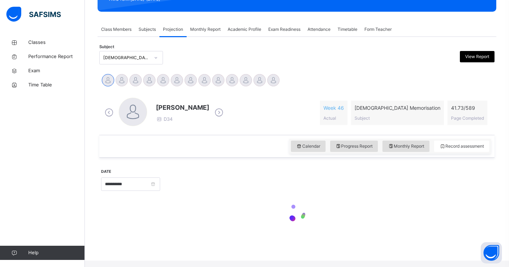
scroll to position [104, 0]
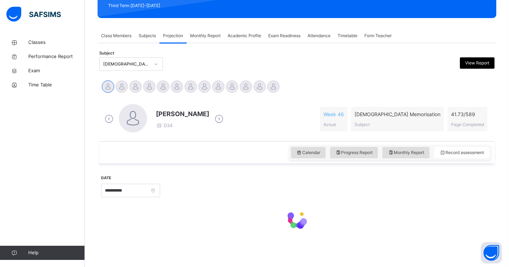
click at [487, 221] on div at bounding box center [297, 220] width 392 height 30
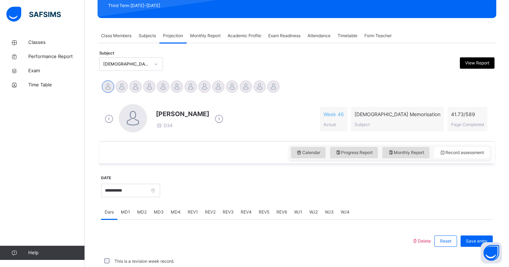
scroll to position [265, 0]
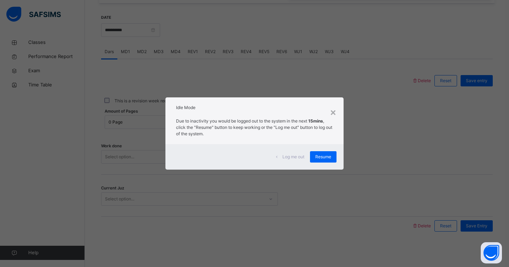
click at [321, 162] on div "Log me out Resume" at bounding box center [254, 156] width 178 height 25
click at [321, 161] on div "Resume" at bounding box center [323, 156] width 27 height 11
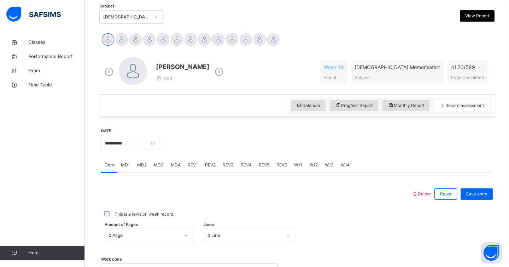
scroll to position [131, 0]
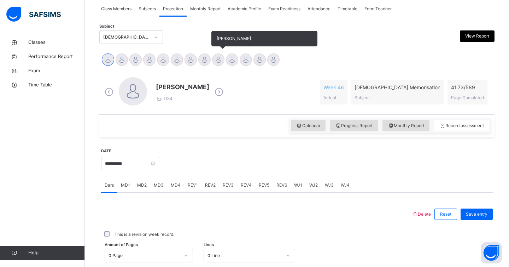
click at [222, 57] on div at bounding box center [218, 59] width 12 height 12
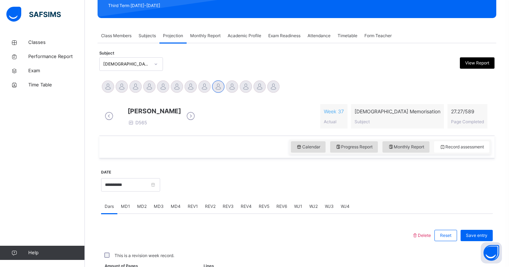
scroll to position [265, 0]
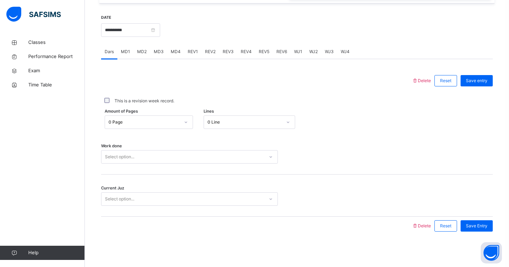
click at [221, 128] on div "0 Line" at bounding box center [250, 121] width 92 height 13
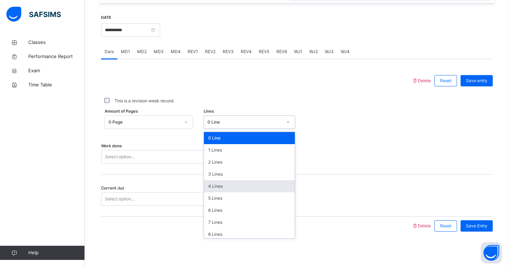
scroll to position [86, 0]
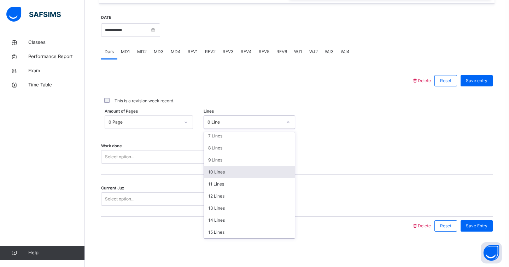
click at [219, 176] on div "10 Lines" at bounding box center [249, 172] width 91 height 12
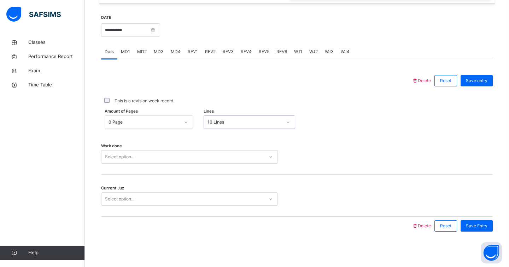
click at [192, 159] on div "Select option..." at bounding box center [182, 156] width 163 height 11
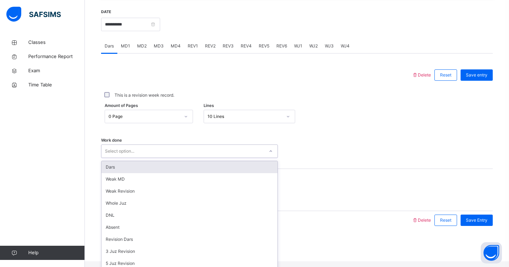
click at [176, 173] on div "Dars" at bounding box center [189, 167] width 176 height 12
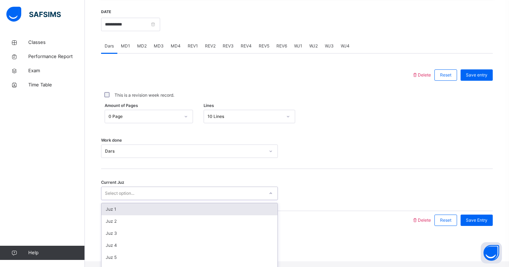
click at [173, 199] on div "Select option..." at bounding box center [182, 193] width 163 height 11
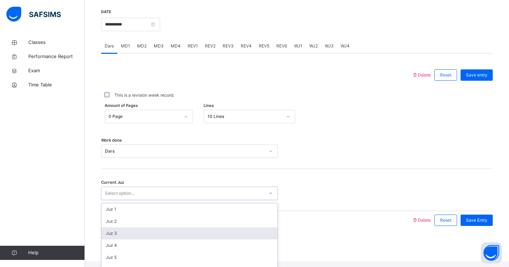
scroll to position [305, 0]
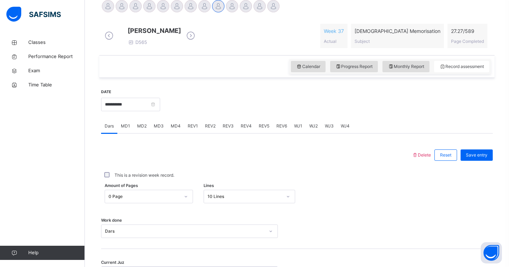
scroll to position [184, 0]
click at [484, 159] on span "Save entry" at bounding box center [477, 155] width 22 height 6
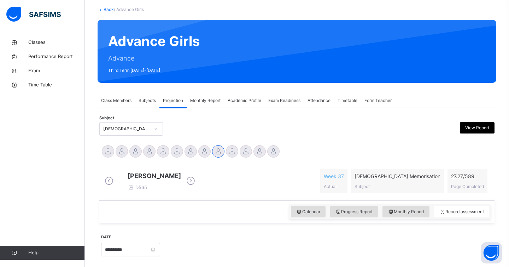
scroll to position [0, 0]
